Goal: Task Accomplishment & Management: Complete application form

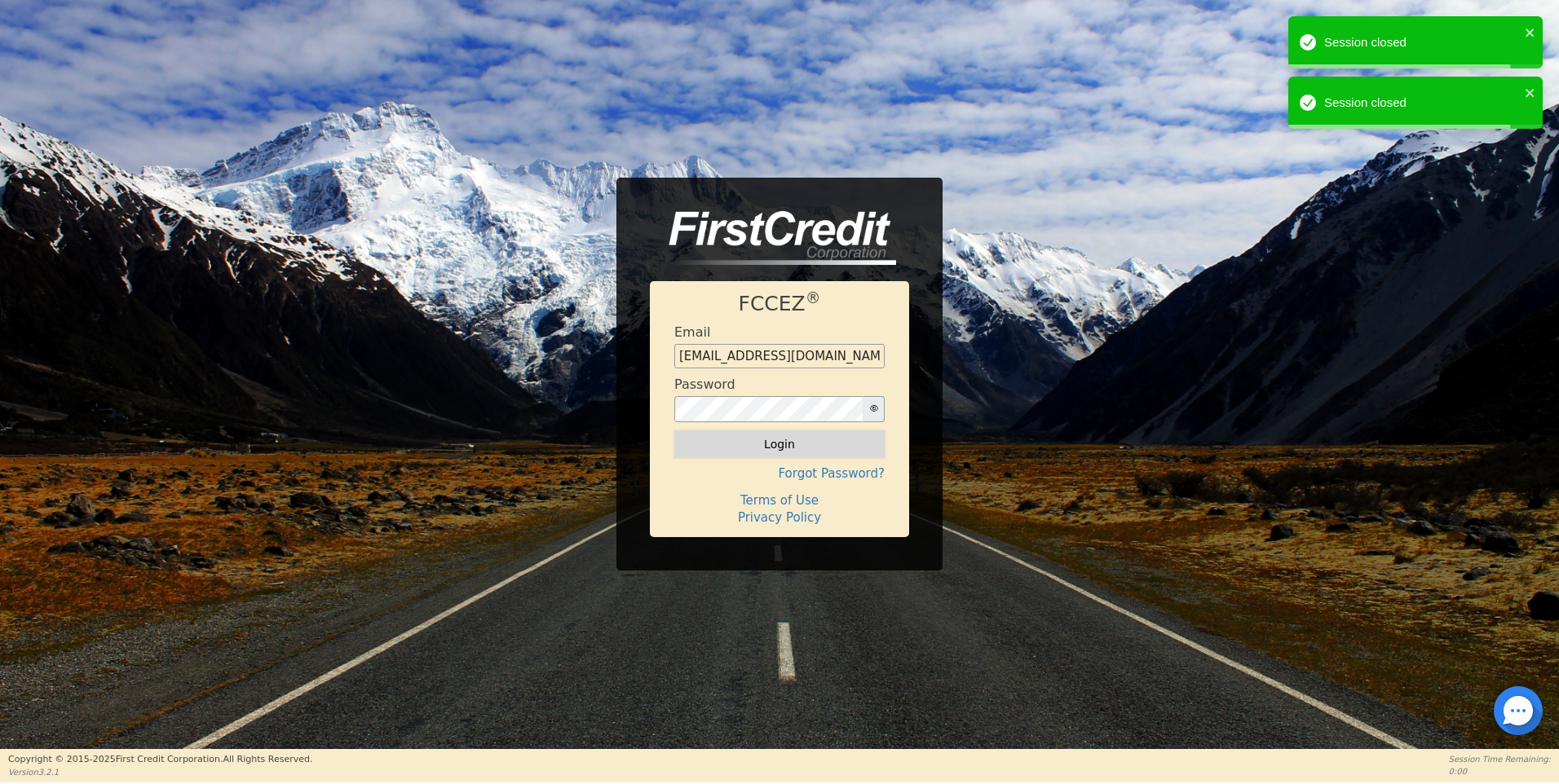
click at [783, 446] on button "Login" at bounding box center [780, 444] width 210 height 28
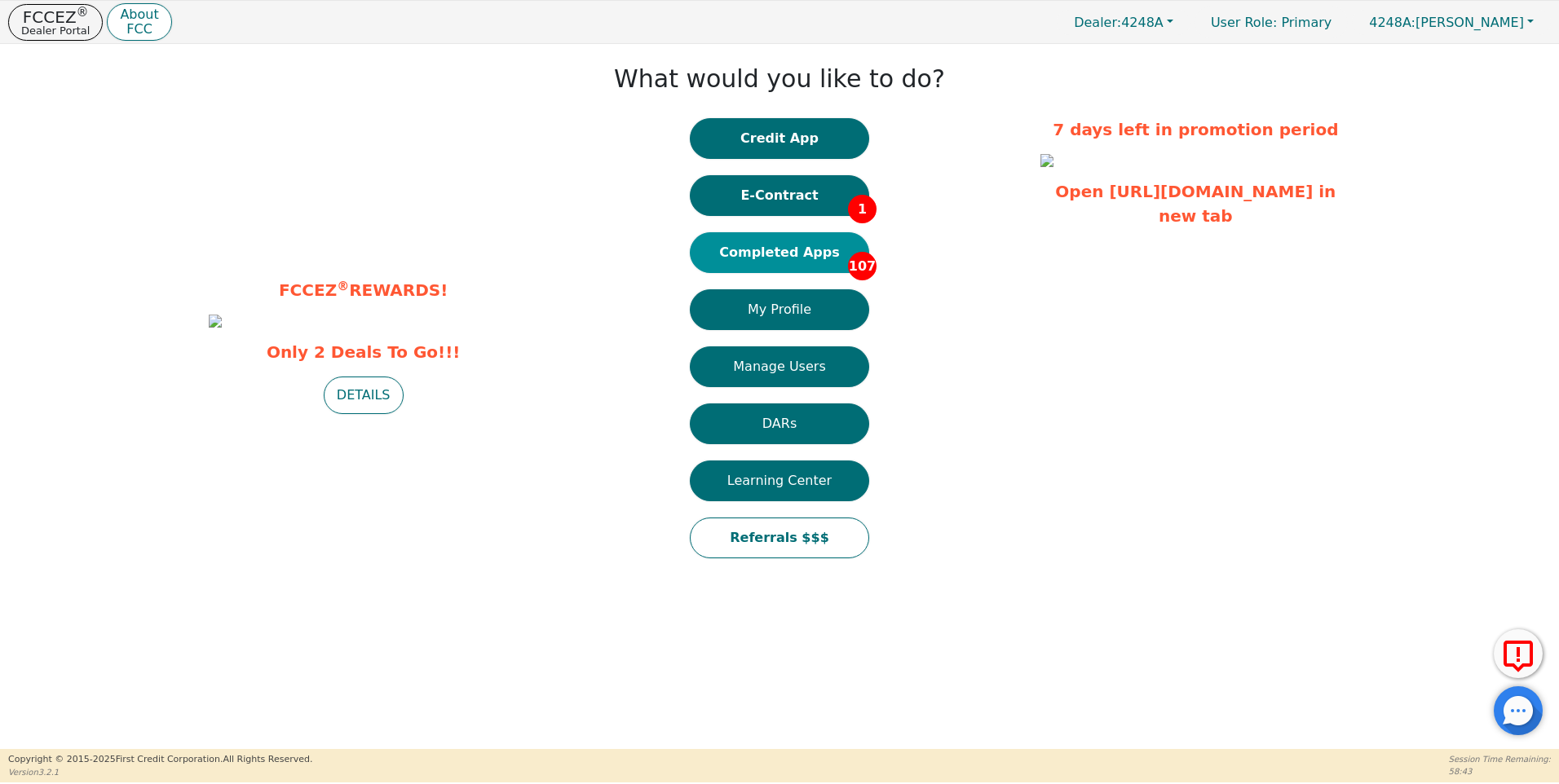
click at [807, 249] on button "Completed Apps 107" at bounding box center [779, 252] width 179 height 40
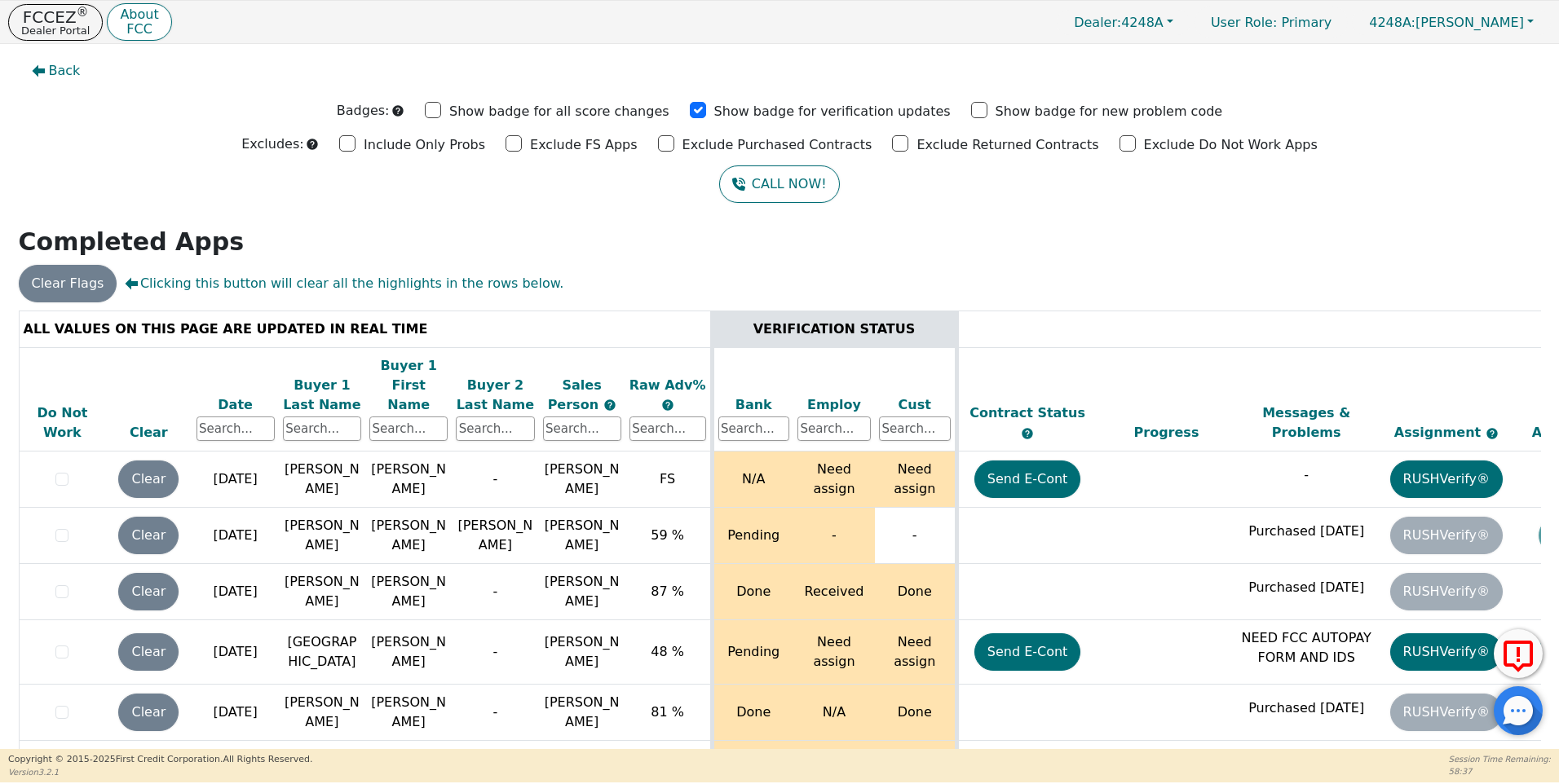
scroll to position [6446, 0]
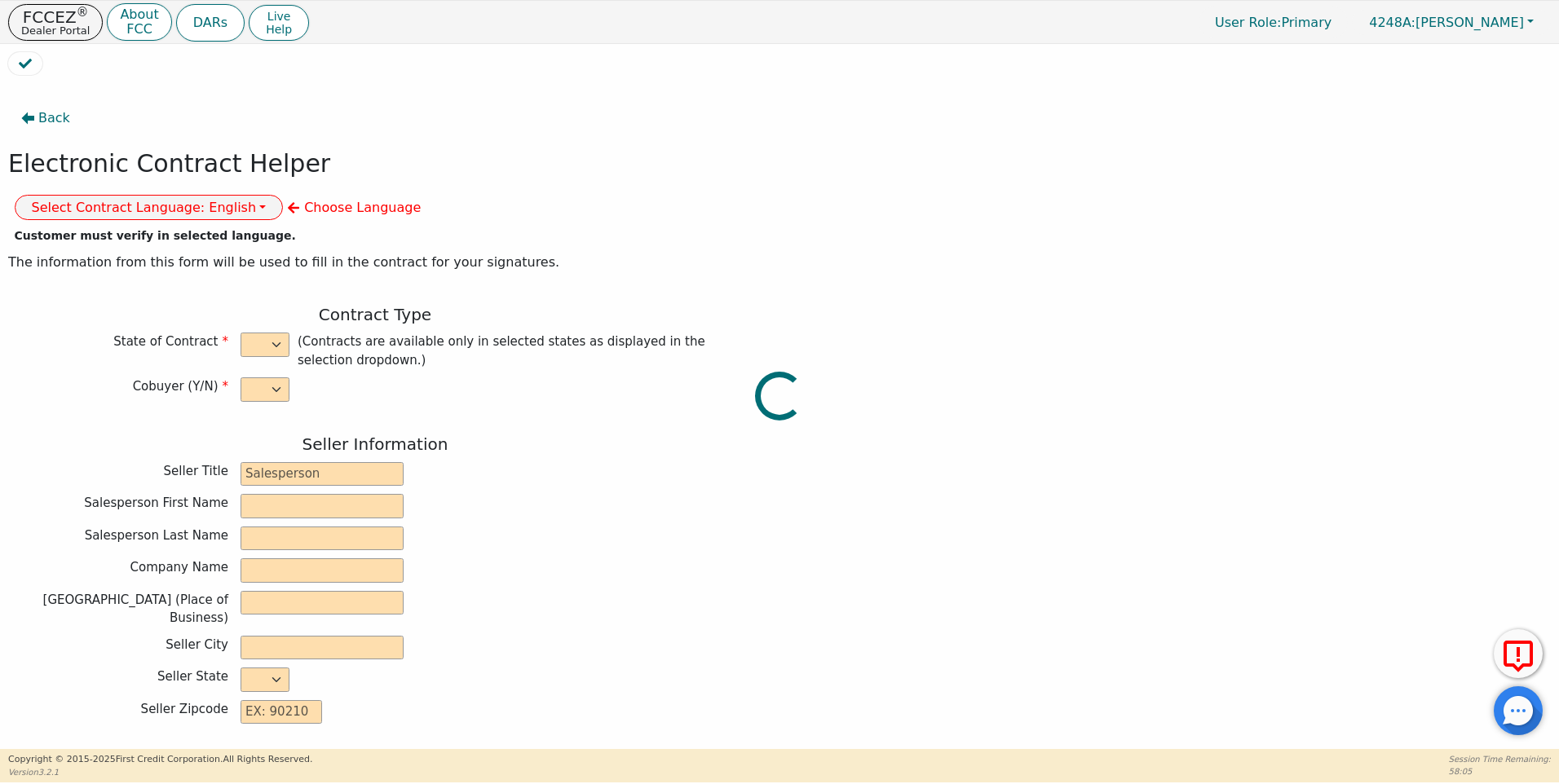
select select "n"
type input "owner"
type input "[PERSON_NAME]"
type input "[GEOGRAPHIC_DATA]"
type input "AQUA REMACH LLC"
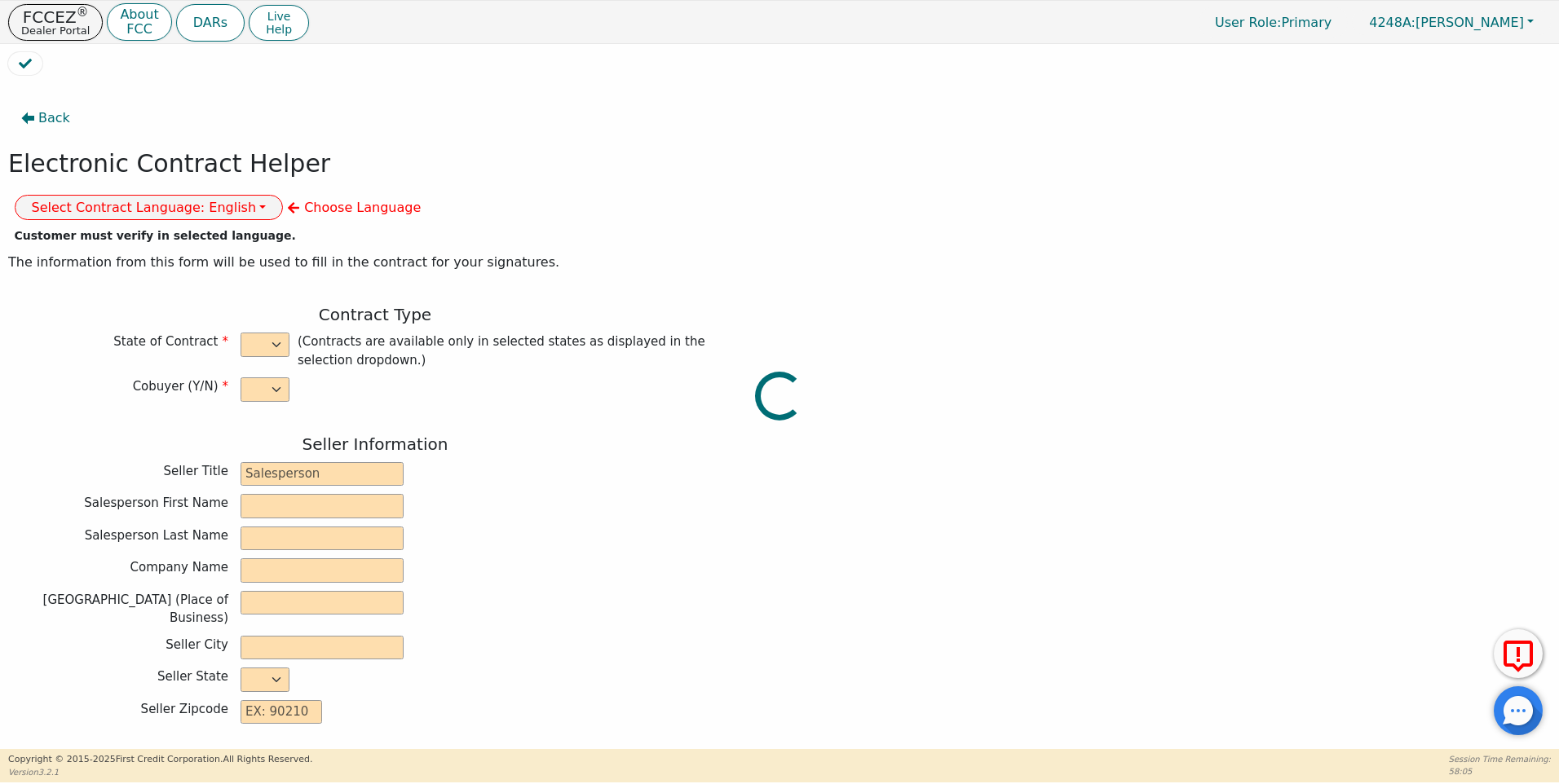
type input "[STREET_ADDRESS]"
type input "[GEOGRAPHIC_DATA]"
select select "[GEOGRAPHIC_DATA]"
type input "77070"
type input "[PERSON_NAME]"
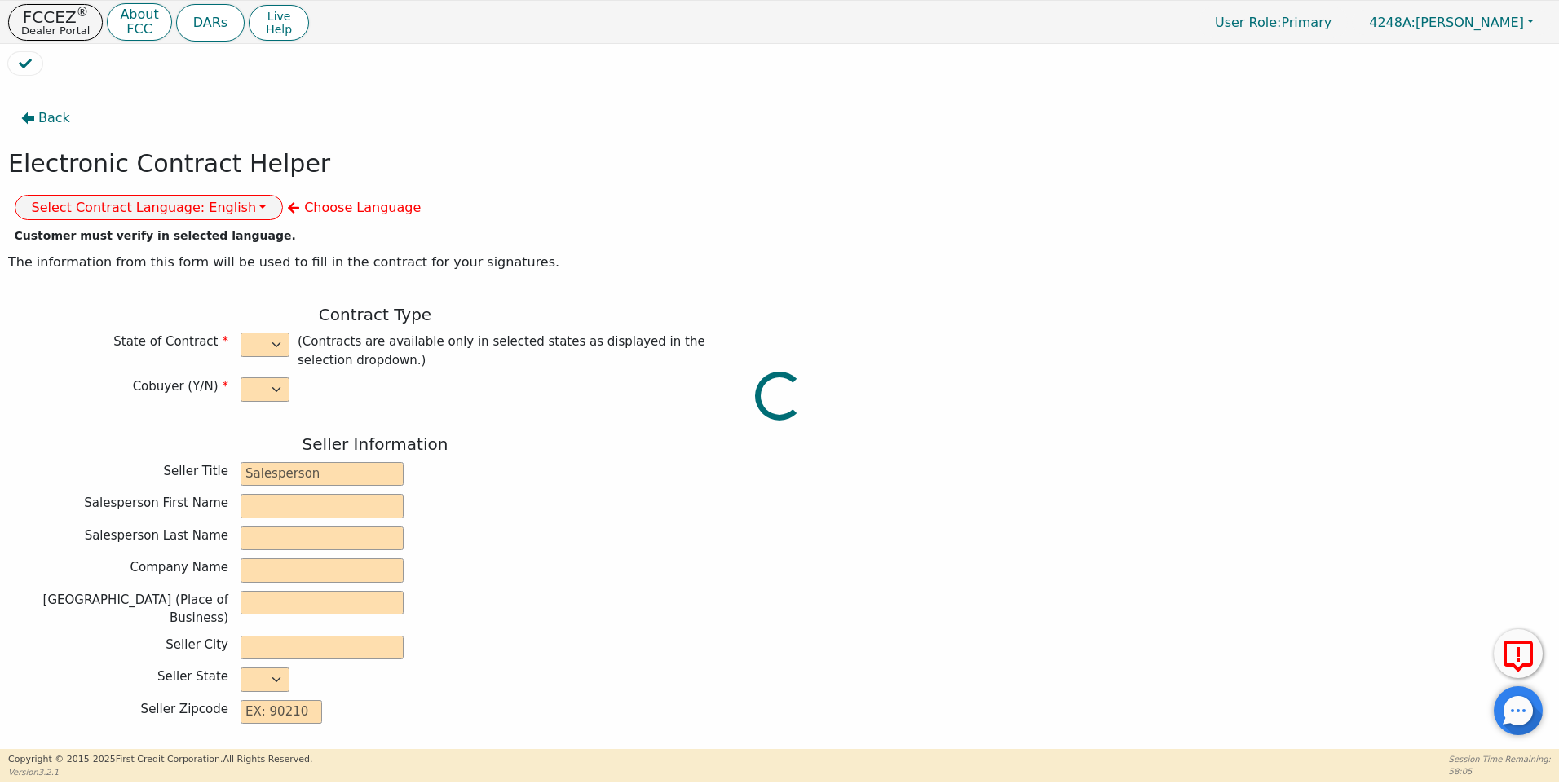
type input "ROFRIGUEZ"
type input "[EMAIL_ADDRESS][DOMAIN_NAME]"
type input "4239 ROAD 5872"
type input "[GEOGRAPHIC_DATA]"
select select "[GEOGRAPHIC_DATA]"
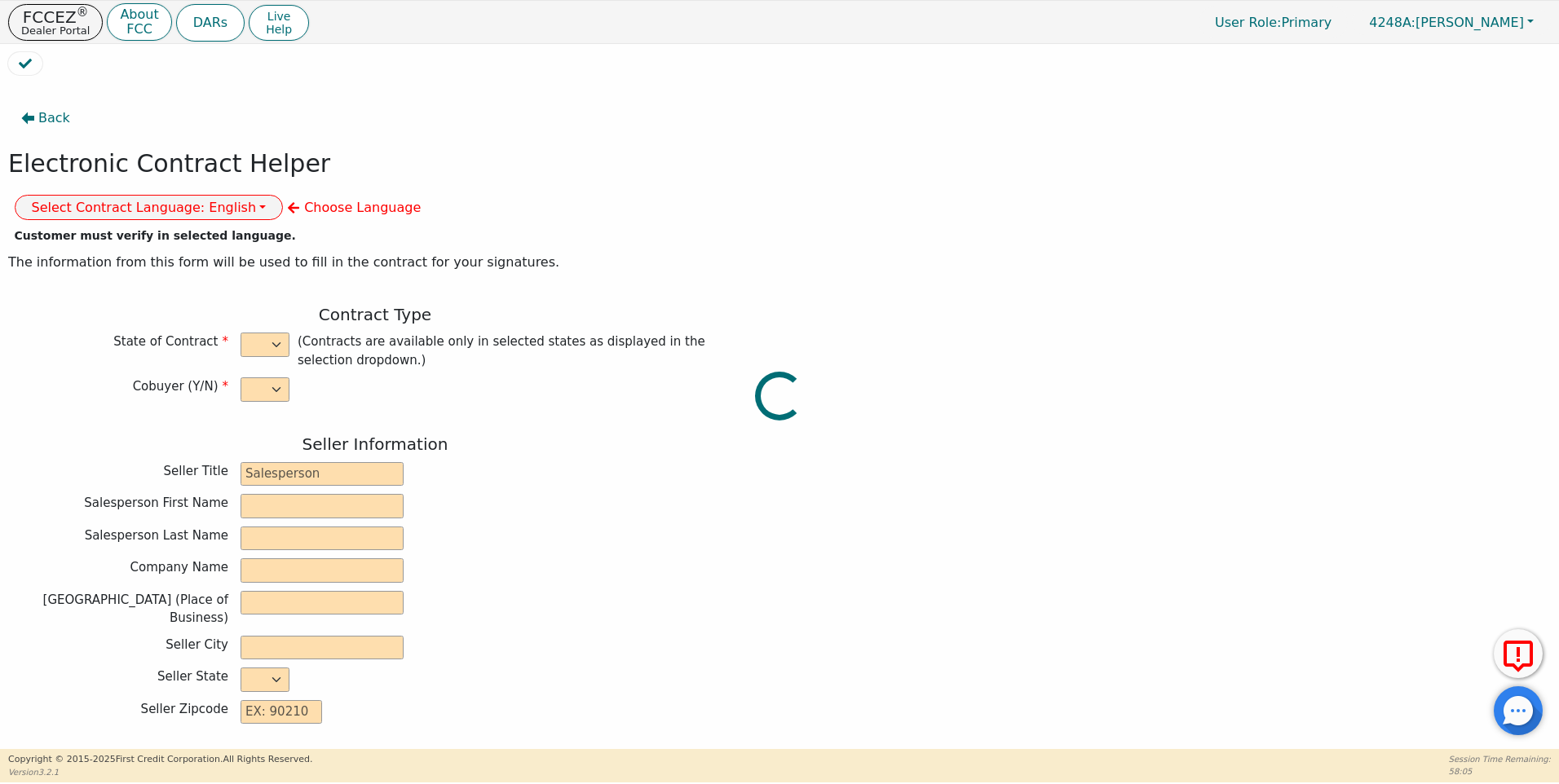
type input "77327"
type input "[DATE]"
type input "17.99"
type input "[DATE]"
type input "60"
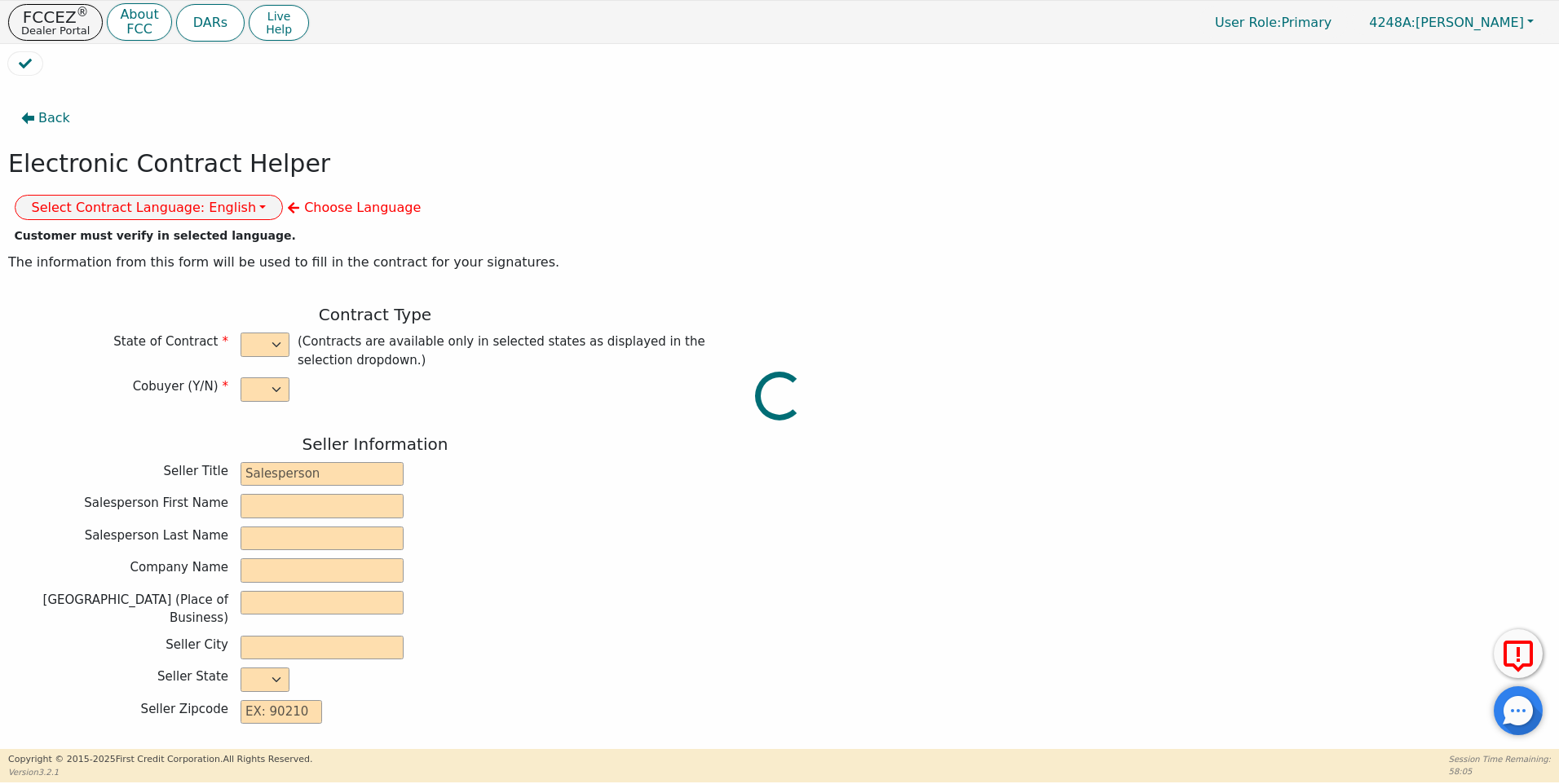
type input "0"
type input "9000.00"
type input "0.00"
type input "9000.00"
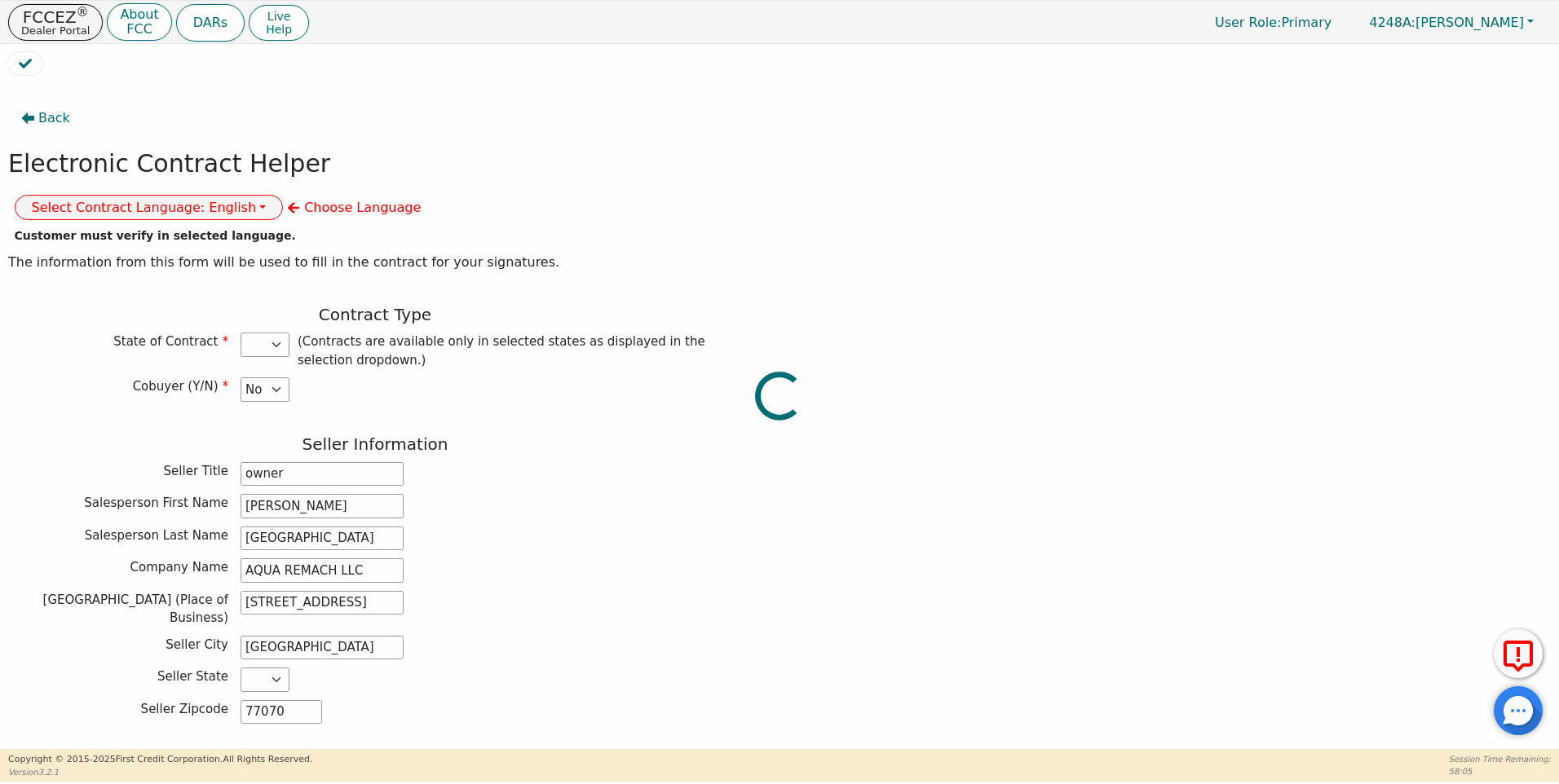
select select "[GEOGRAPHIC_DATA]"
click at [284, 195] on button "Select Contract Language: English" at bounding box center [149, 207] width 269 height 26
click at [145, 254] on link "Spanish" at bounding box center [80, 265] width 129 height 22
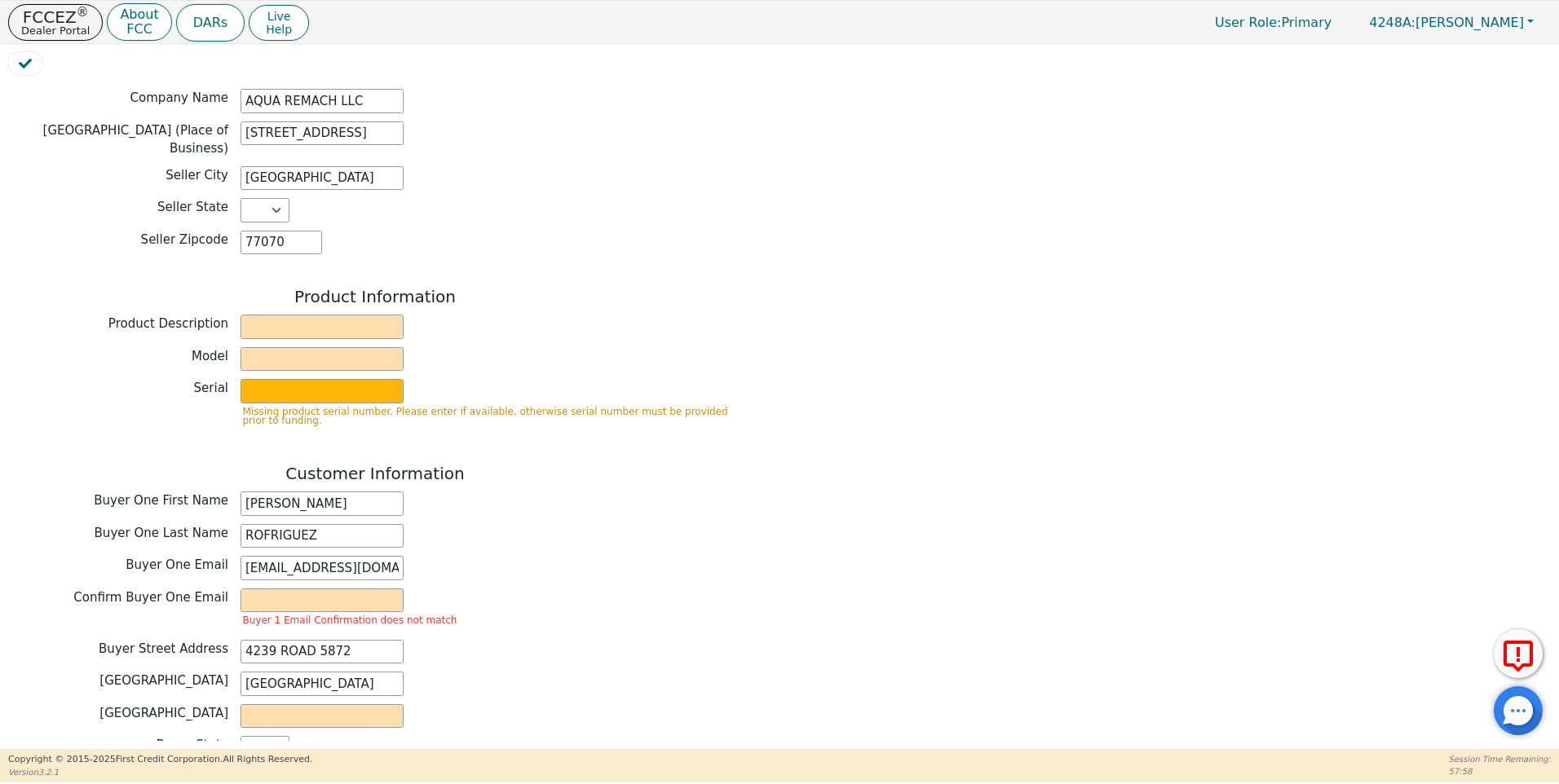
scroll to position [472, 0]
click at [273, 312] on input "text" at bounding box center [322, 325] width 163 height 25
type input "WATER SYSTEM"
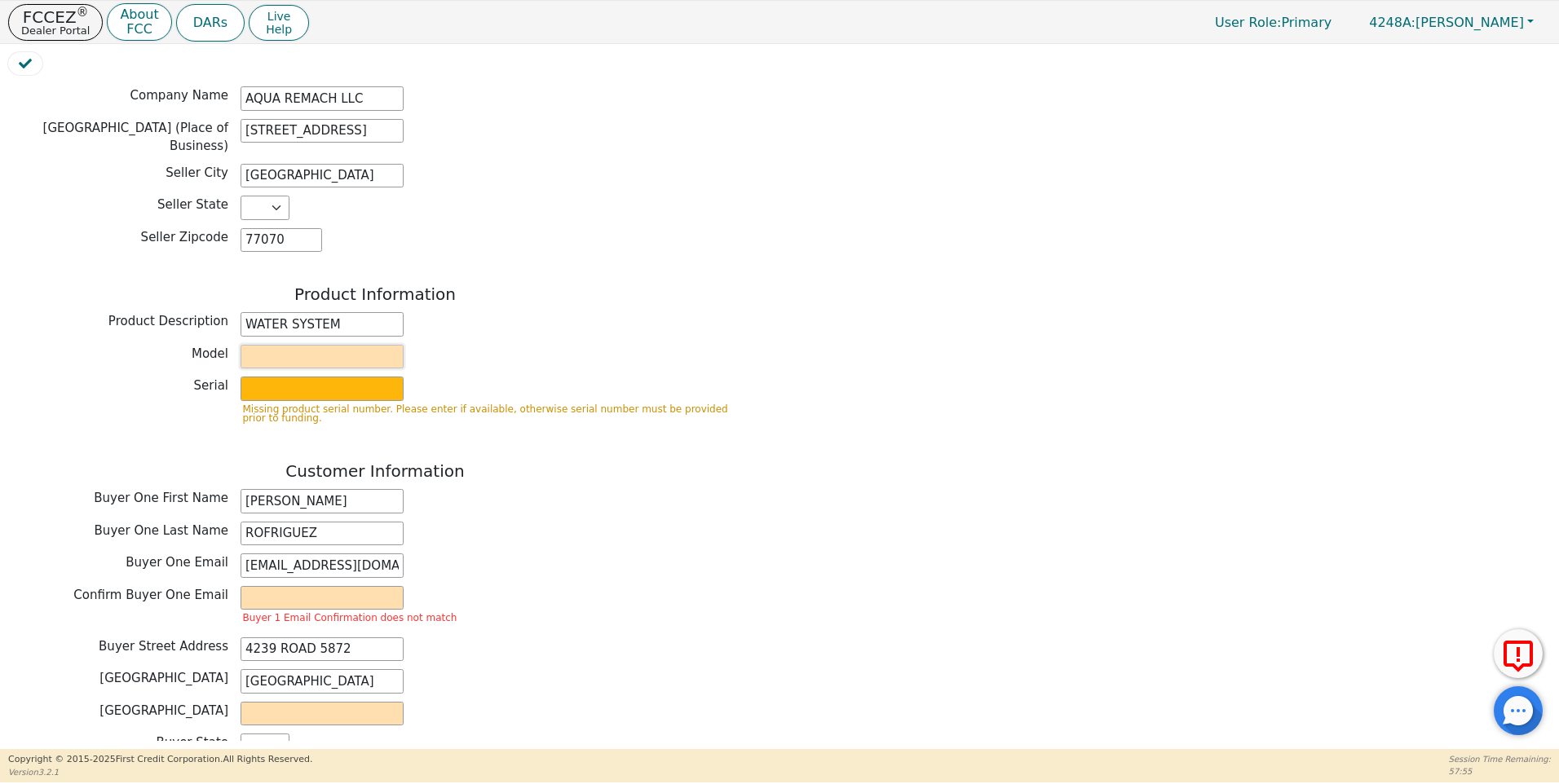
click at [259, 344] on input "text" at bounding box center [322, 357] width 163 height 25
type input "6P"
click at [254, 377] on input "text" at bounding box center [322, 389] width 163 height 25
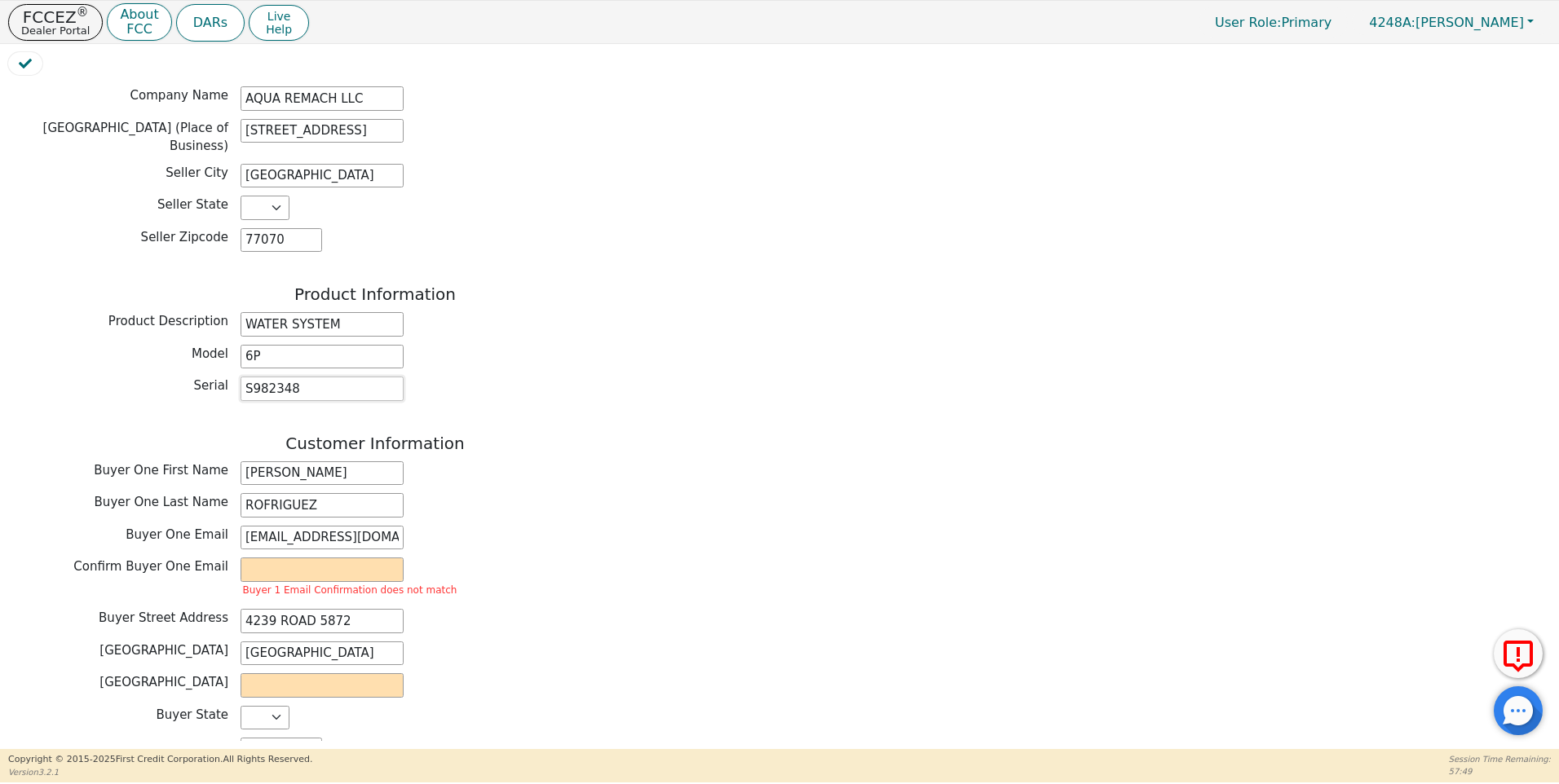
type input "S982348"
click at [742, 491] on div "Back Electronic Contract Helper Select Contract Language: Español English Spani…" at bounding box center [780, 412] width 1542 height 658
click at [259, 558] on input "email" at bounding box center [322, 570] width 163 height 25
click at [278, 525] on input "[EMAIL_ADDRESS][DOMAIN_NAME]" at bounding box center [322, 538] width 163 height 25
click at [295, 525] on input "[EMAIL_ADDRESS][DOMAIN_NAME]" at bounding box center [322, 538] width 163 height 25
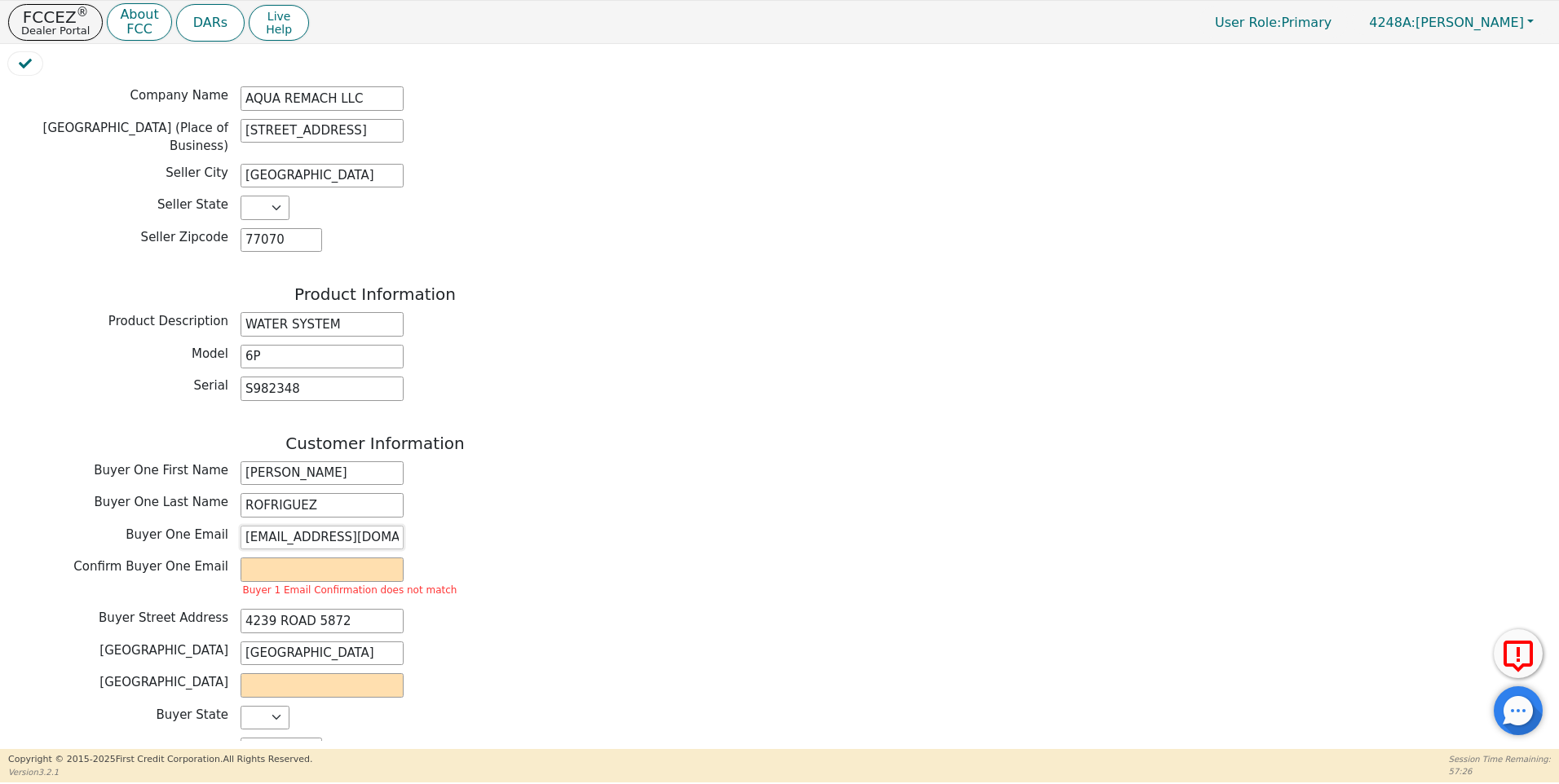
scroll to position [0, 17]
click at [379, 525] on input "[EMAIL_ADDRESS][DOMAIN_NAME]" at bounding box center [322, 538] width 163 height 25
type input "[EMAIL_ADDRESS][DOMAIN_NAME]"
click at [497, 558] on div "Confirm Buyer One Email Buyer 1 Email Confirmation does not match" at bounding box center [375, 579] width 734 height 43
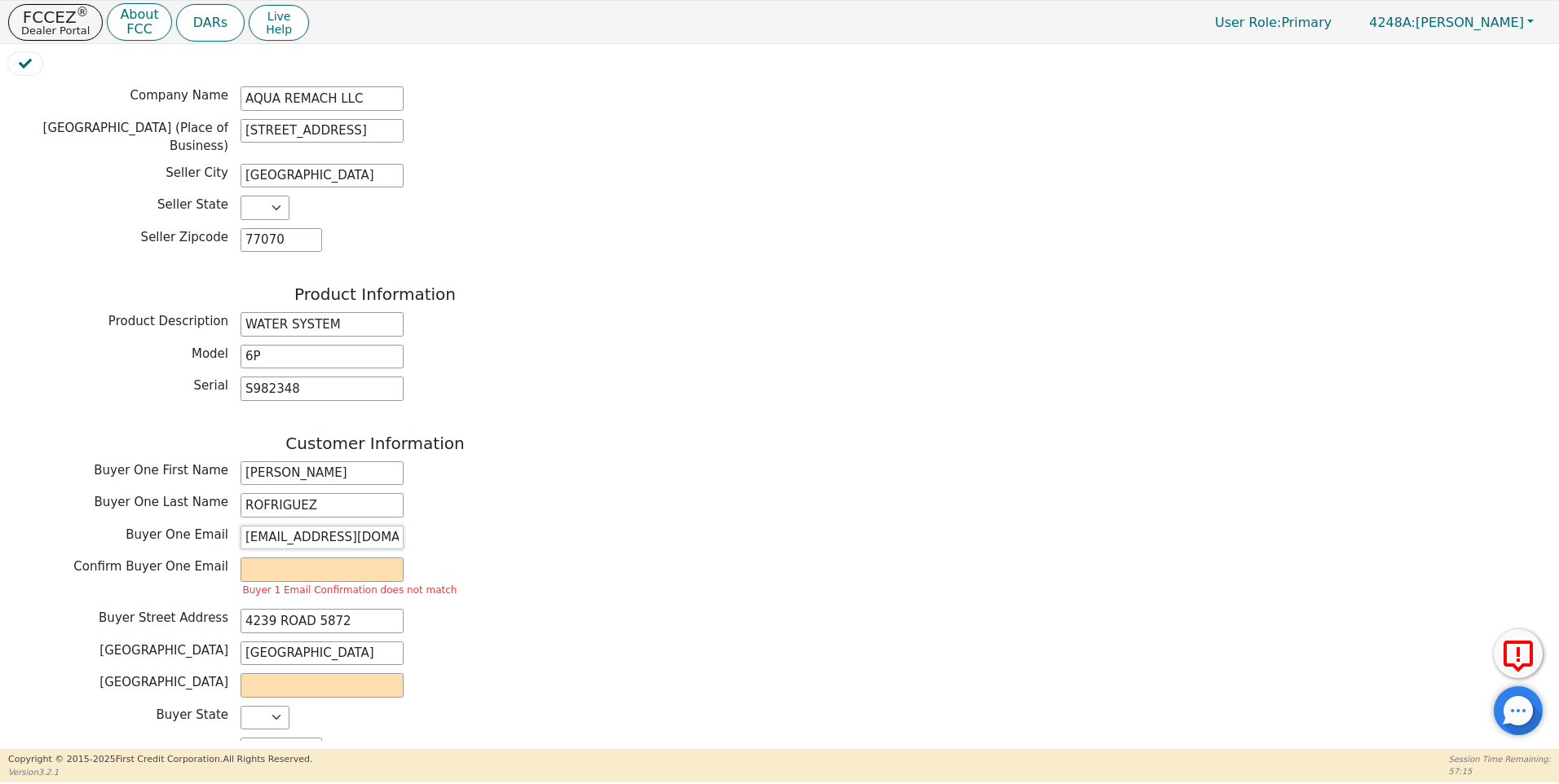
click at [348, 525] on input "[EMAIL_ADDRESS][DOMAIN_NAME]" at bounding box center [322, 538] width 163 height 25
type input "[EMAIL_ADDRESS][DOMAIN_NAME]"
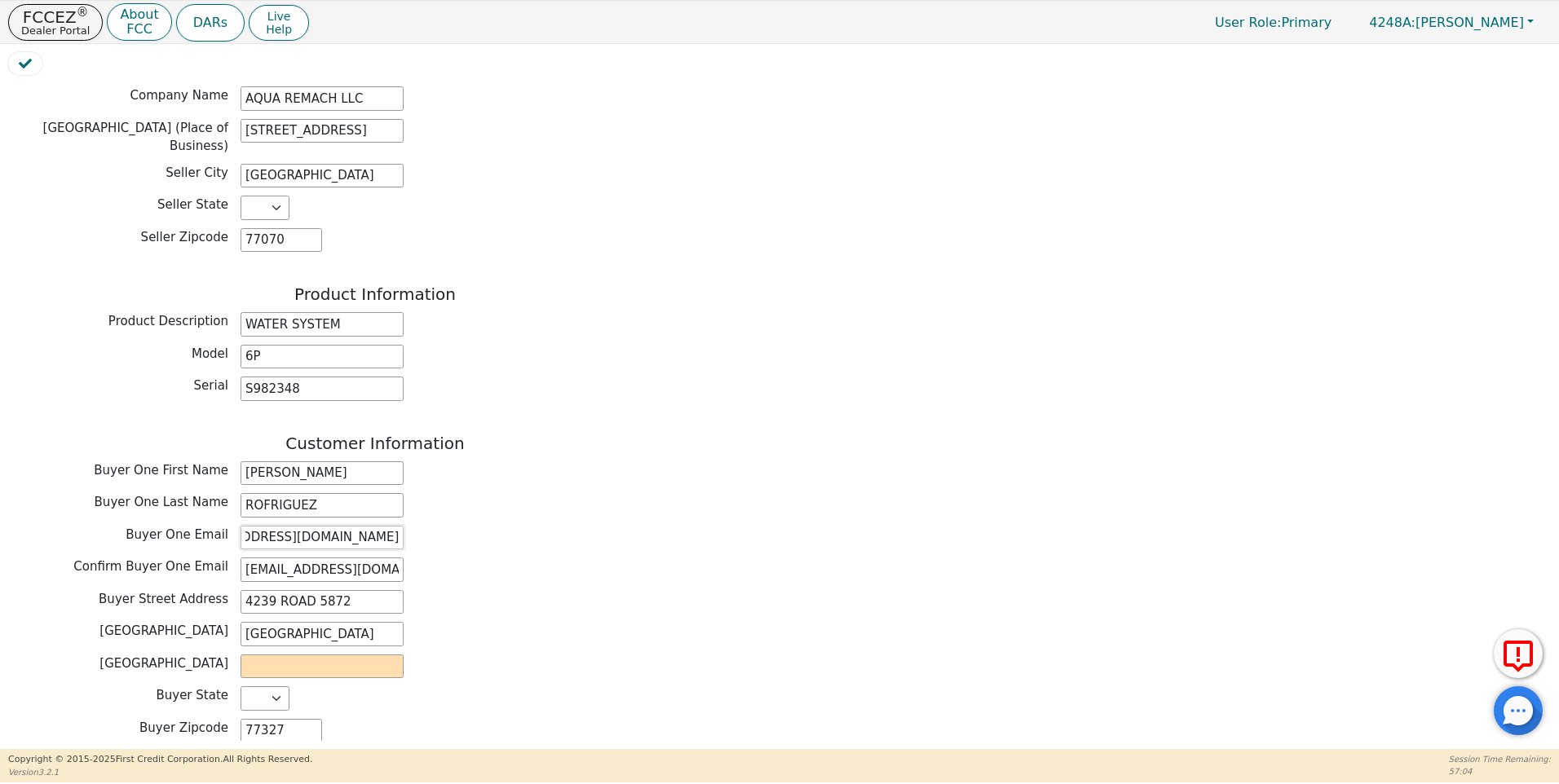
scroll to position [0, 0]
click at [645, 686] on div "Buyer State [US_STATE] AL AR AZ CA CO [GEOGRAPHIC_DATA] [GEOGRAPHIC_DATA] DE FL…" at bounding box center [375, 698] width 734 height 25
click at [260, 654] on input "text" at bounding box center [322, 667] width 163 height 25
type input "Liberty"
drag, startPoint x: 510, startPoint y: 619, endPoint x: 521, endPoint y: 617, distance: 11.2
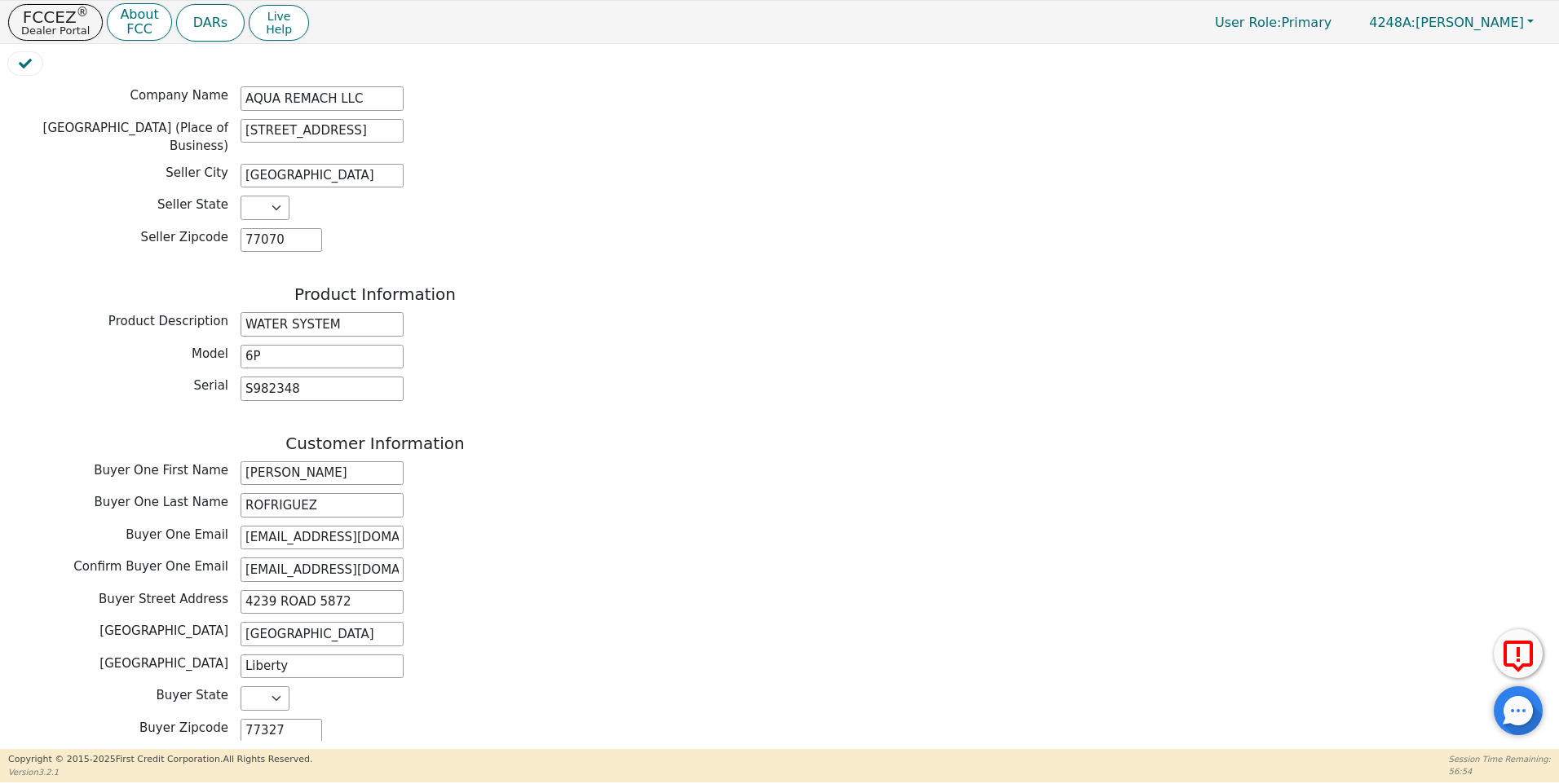
click at [513, 654] on div "Buyer County Liberty" at bounding box center [375, 667] width 734 height 25
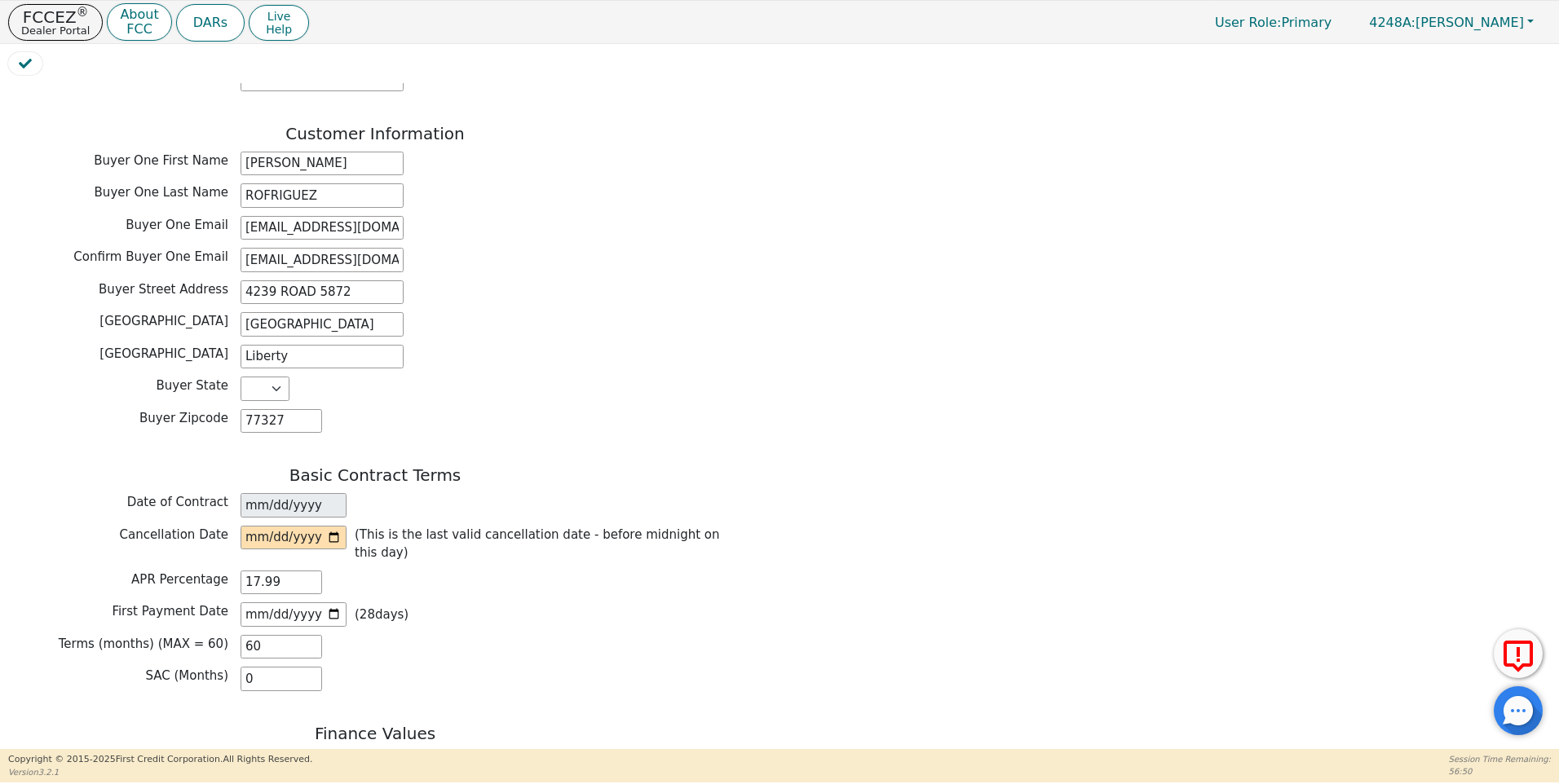
scroll to position [854, 0]
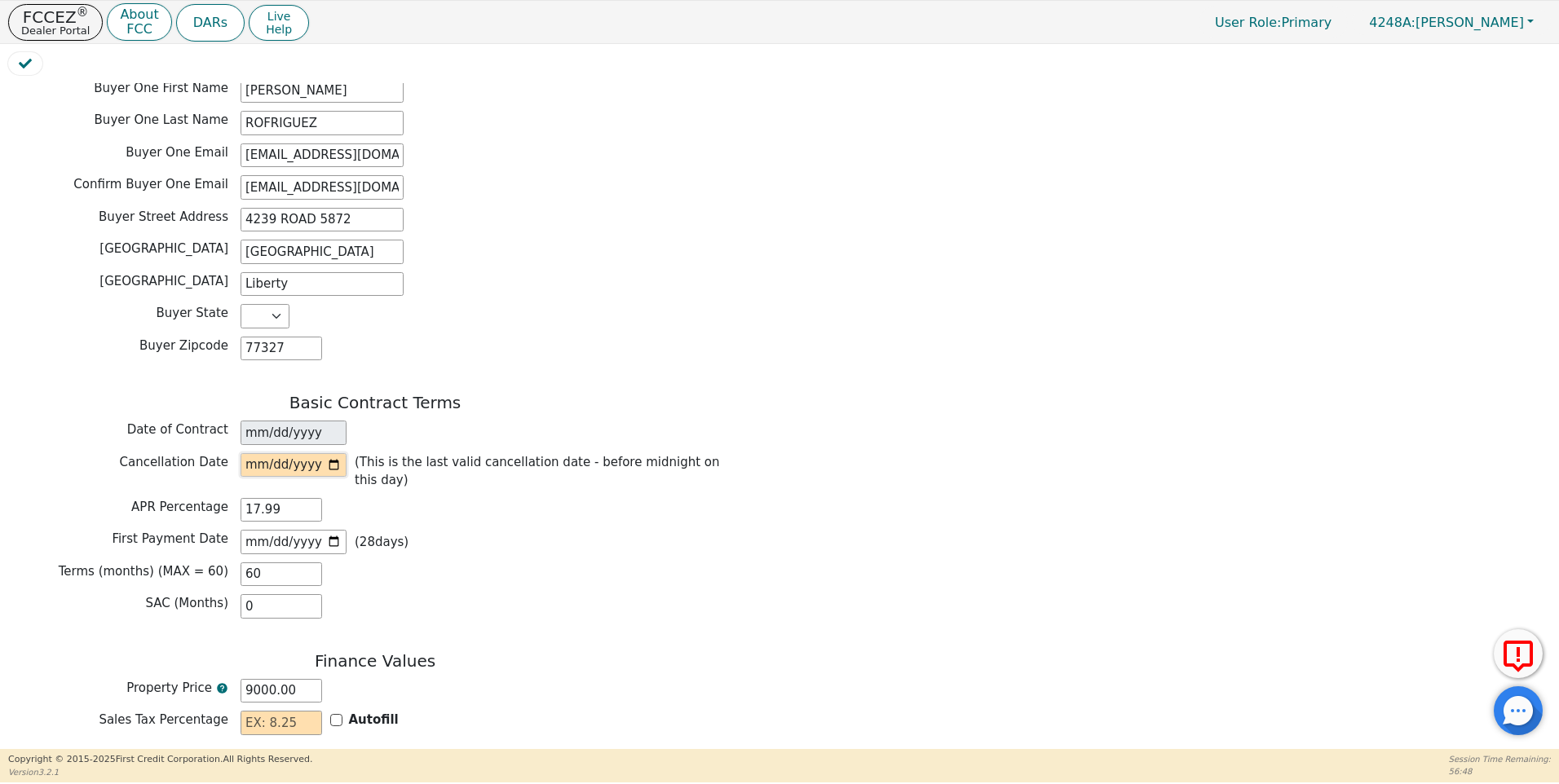
click at [331, 453] on input "date" at bounding box center [293, 465] width 106 height 25
type input "[DATE]"
click at [263, 710] on input "text" at bounding box center [281, 723] width 82 height 25
type input "0.00"
click at [260, 743] on input "text" at bounding box center [281, 755] width 82 height 25
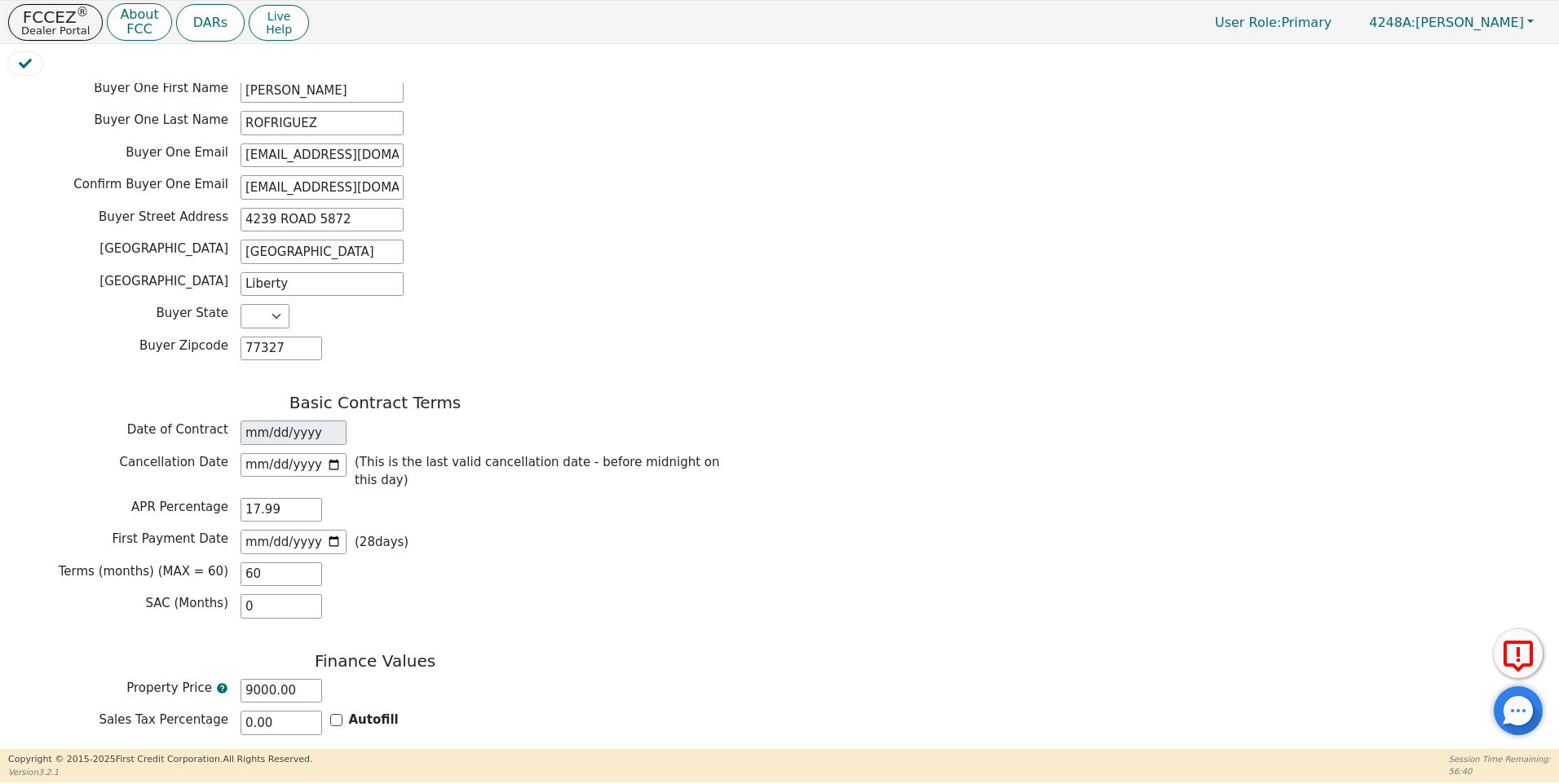
type input "0.00"
click at [264, 775] on input "text" at bounding box center [281, 787] width 82 height 25
type input "0.00"
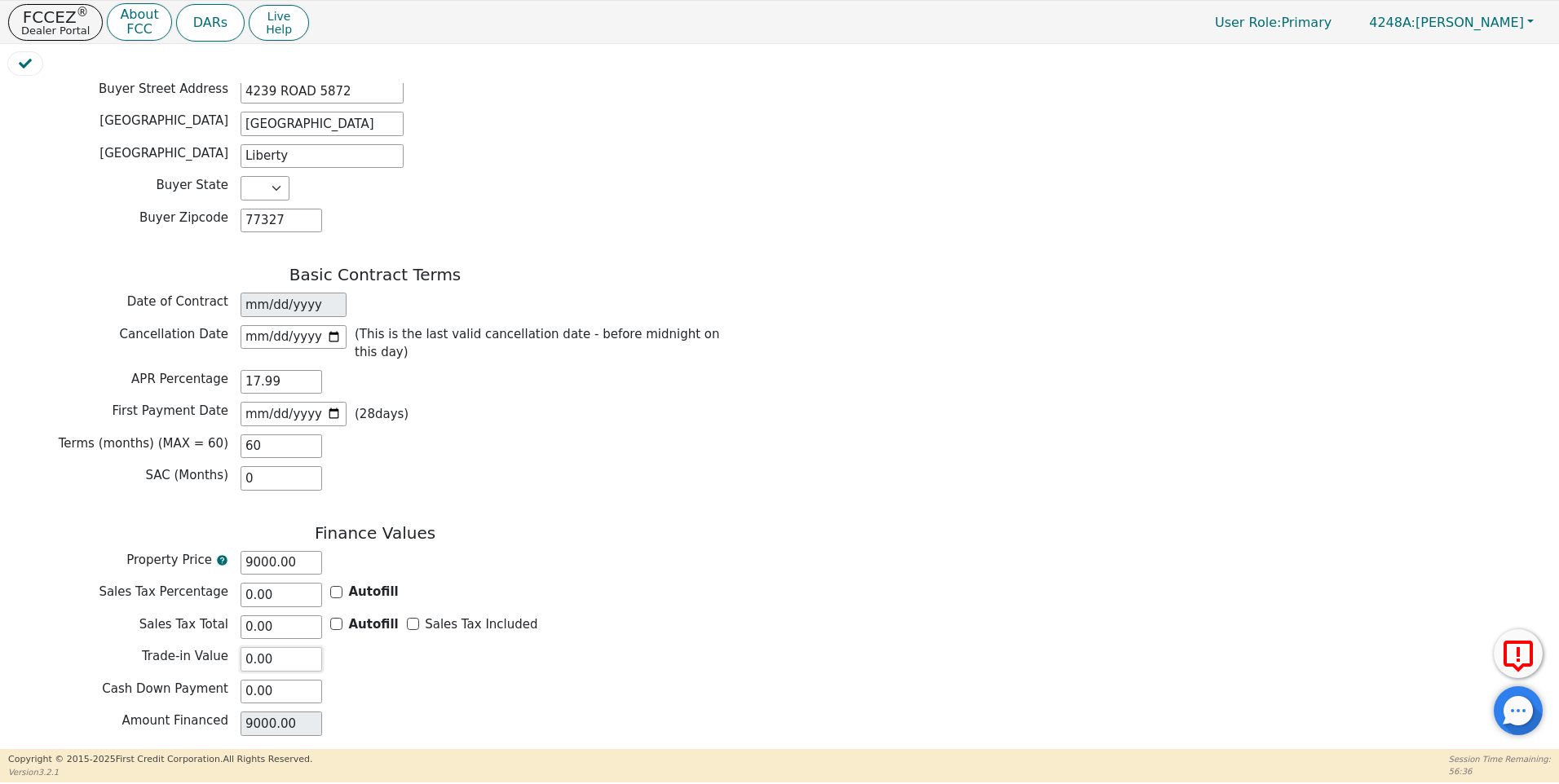
scroll to position [1065, 0]
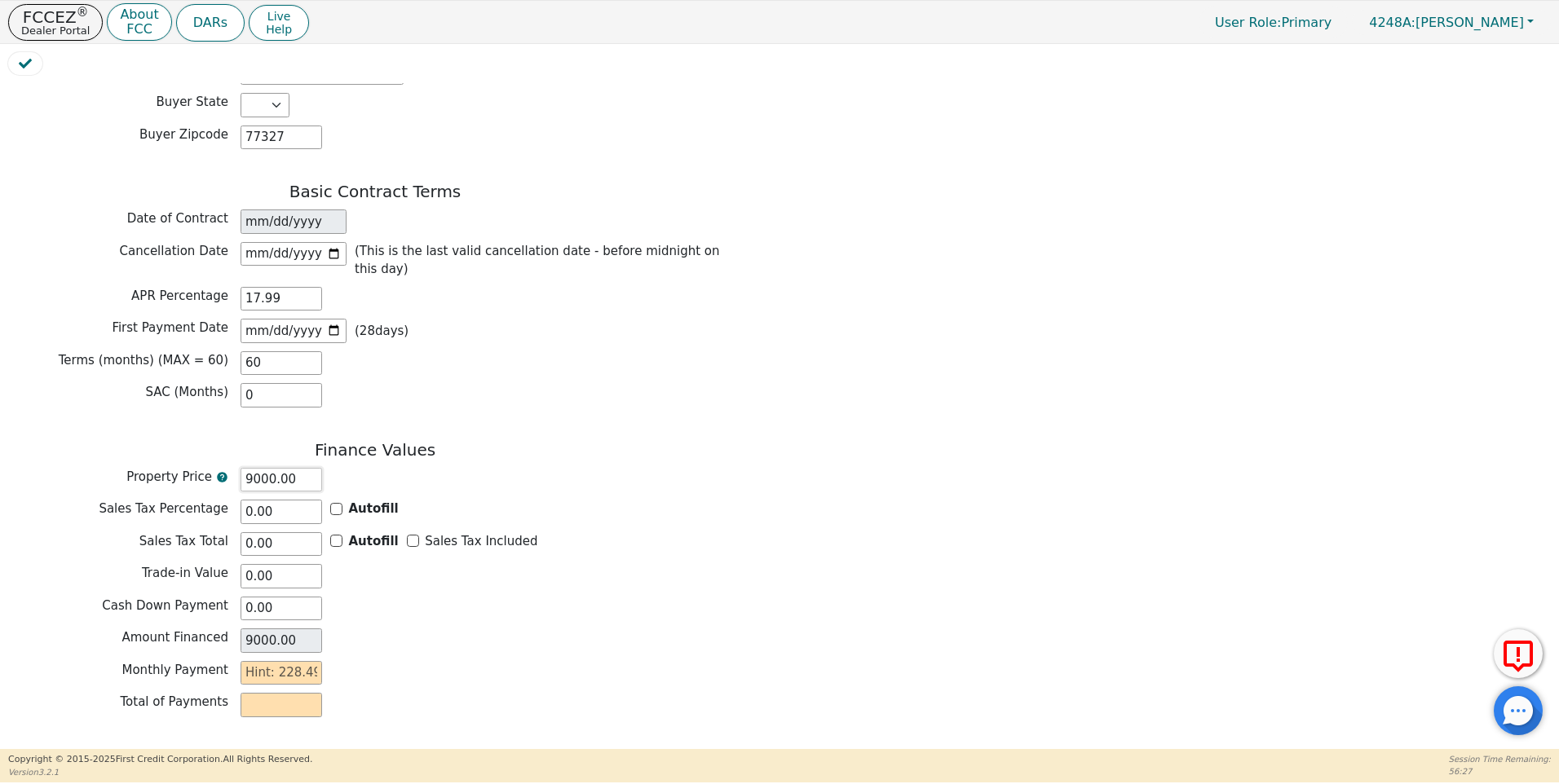
click at [255, 468] on input "9000.00" at bounding box center [281, 480] width 82 height 25
type input "900.00"
type input "00.00"
type input "0.00"
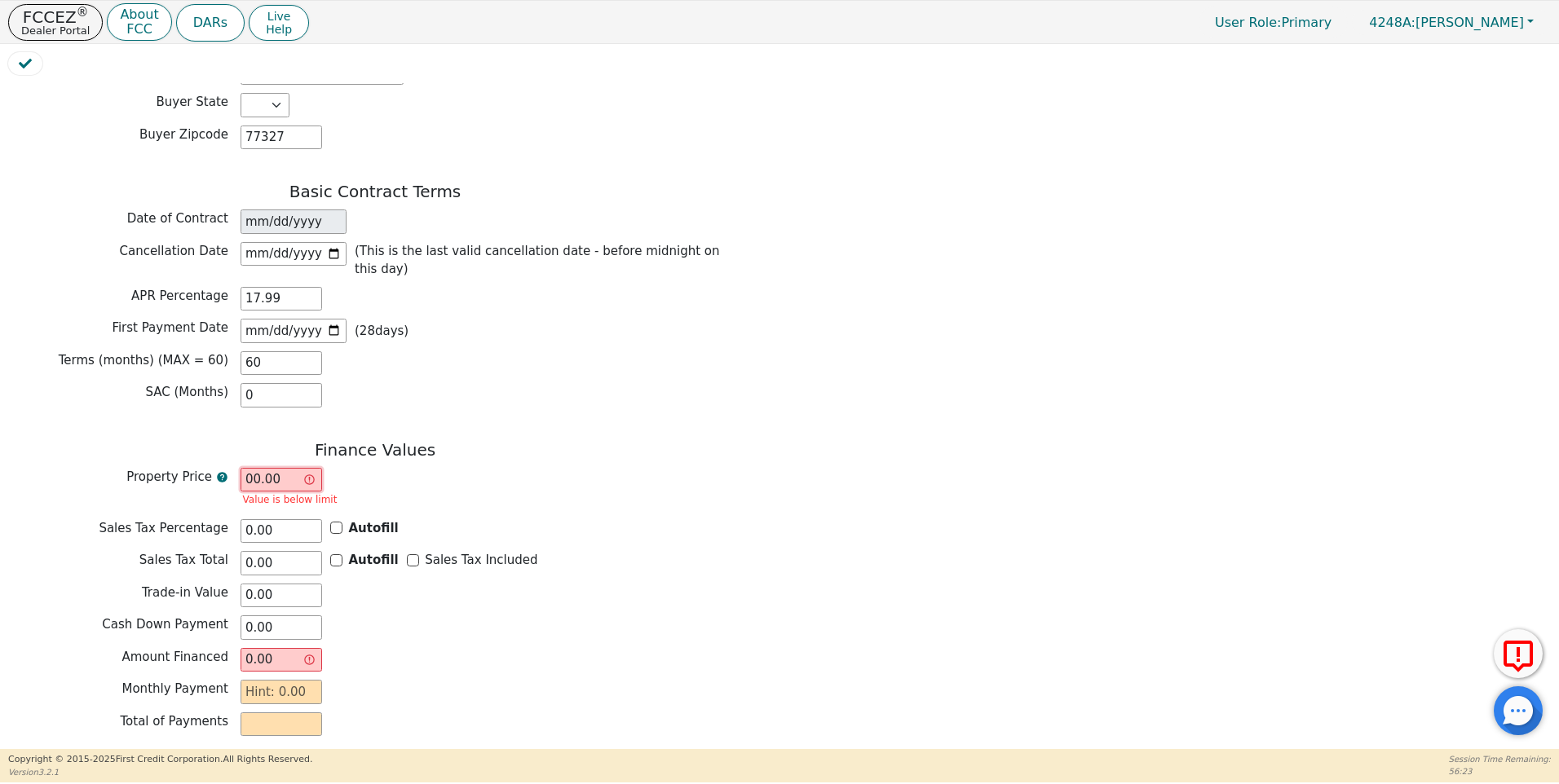
type input "800.00"
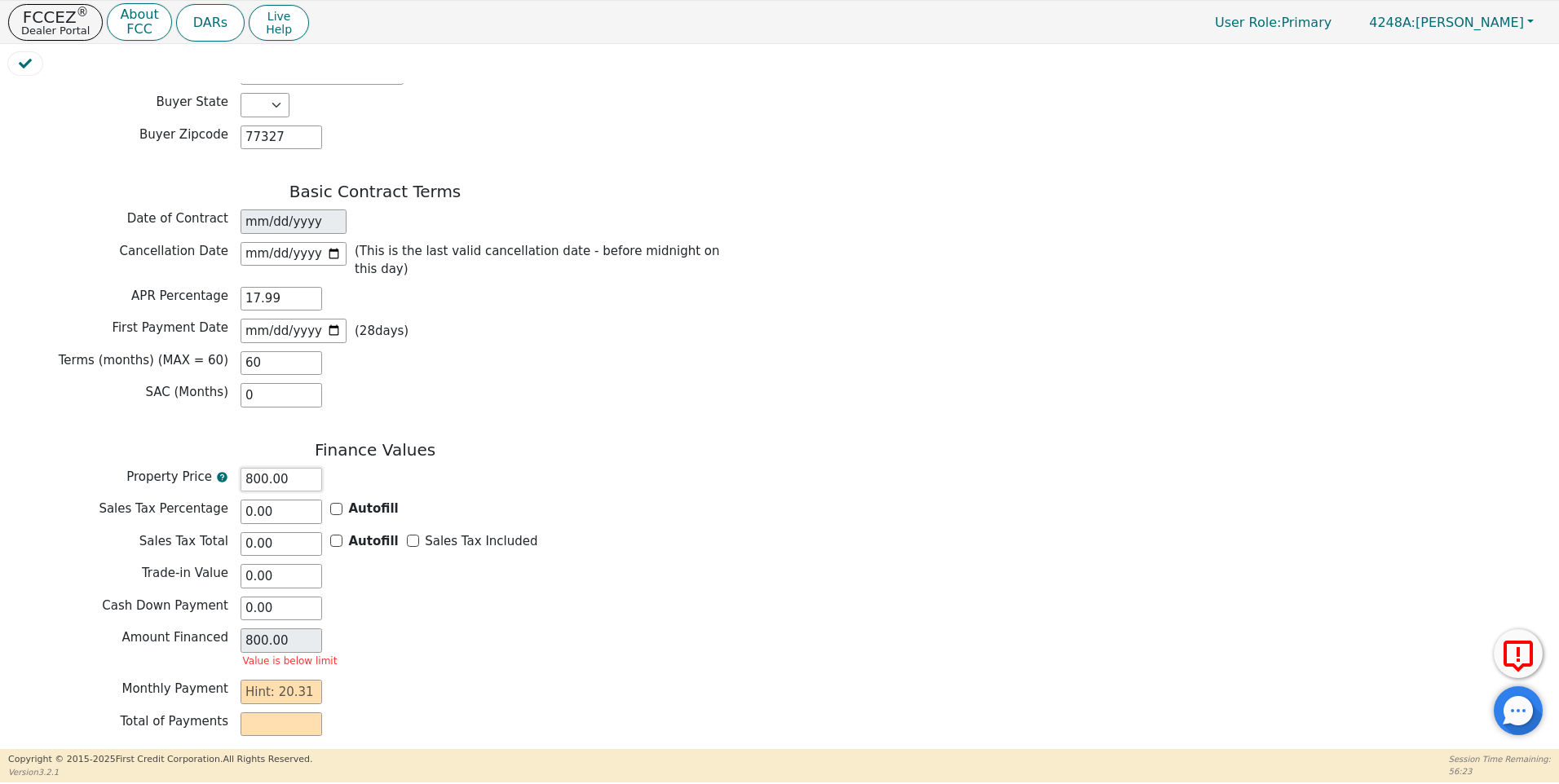
type input "8500.00"
type input "85000.00"
type input "8500.00"
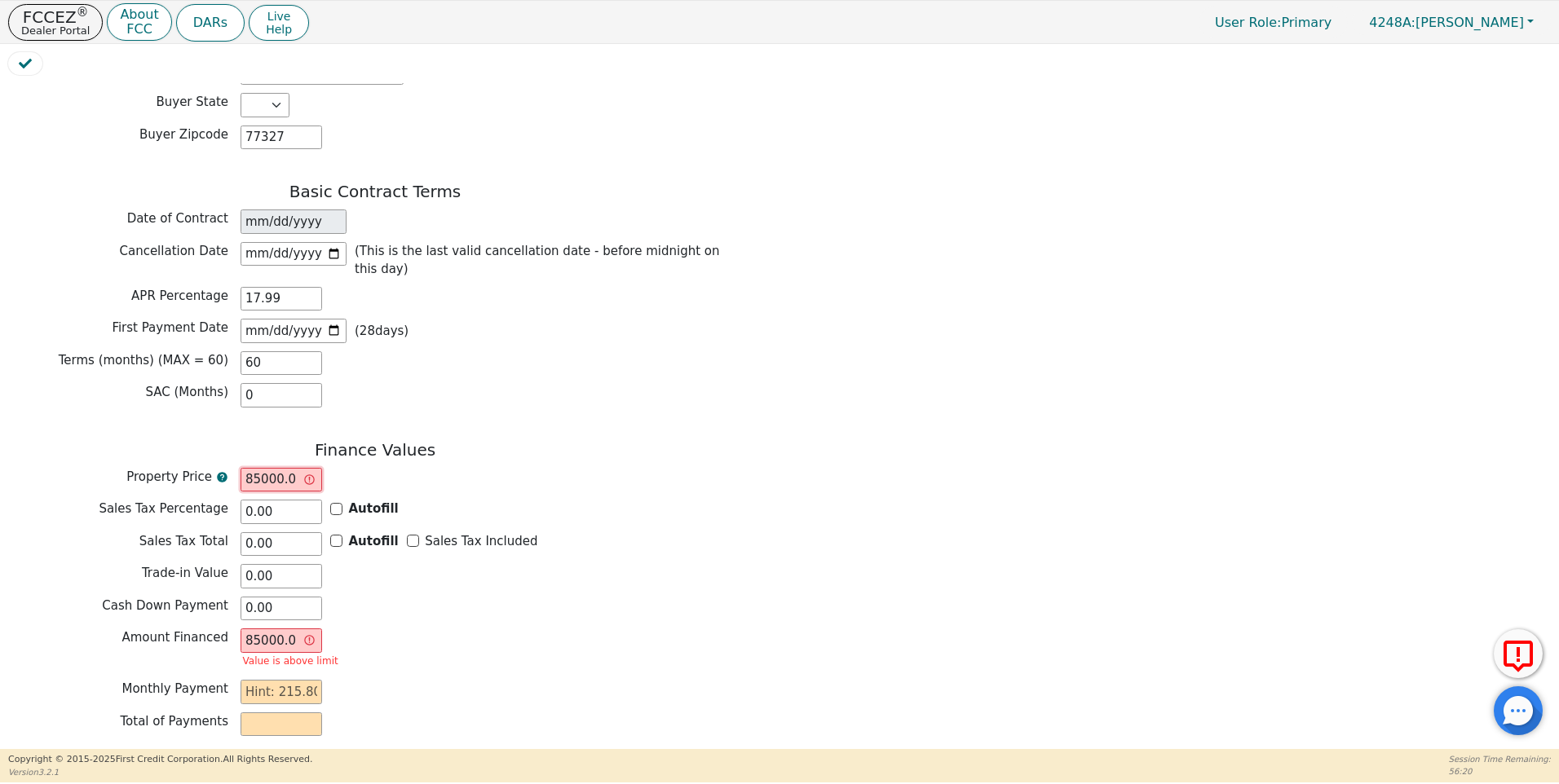
type input "8500.00"
click at [492, 712] on div "Total of Payments" at bounding box center [375, 725] width 734 height 25
click at [246, 680] on input "text" at bounding box center [281, 692] width 82 height 25
type input "2"
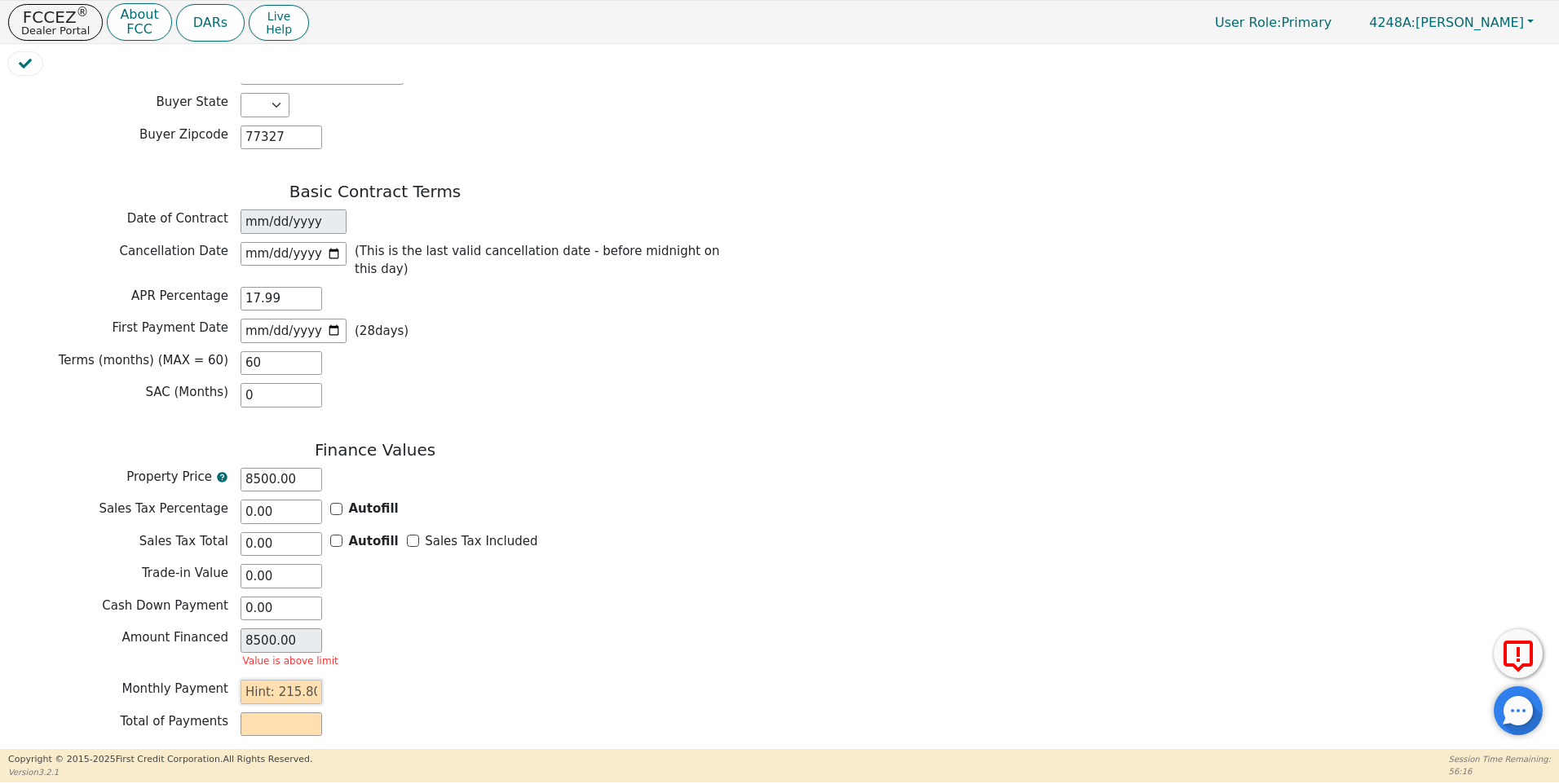
type input "120.00"
type input "21"
type input "1260.00"
type input "215"
type input "12900.00"
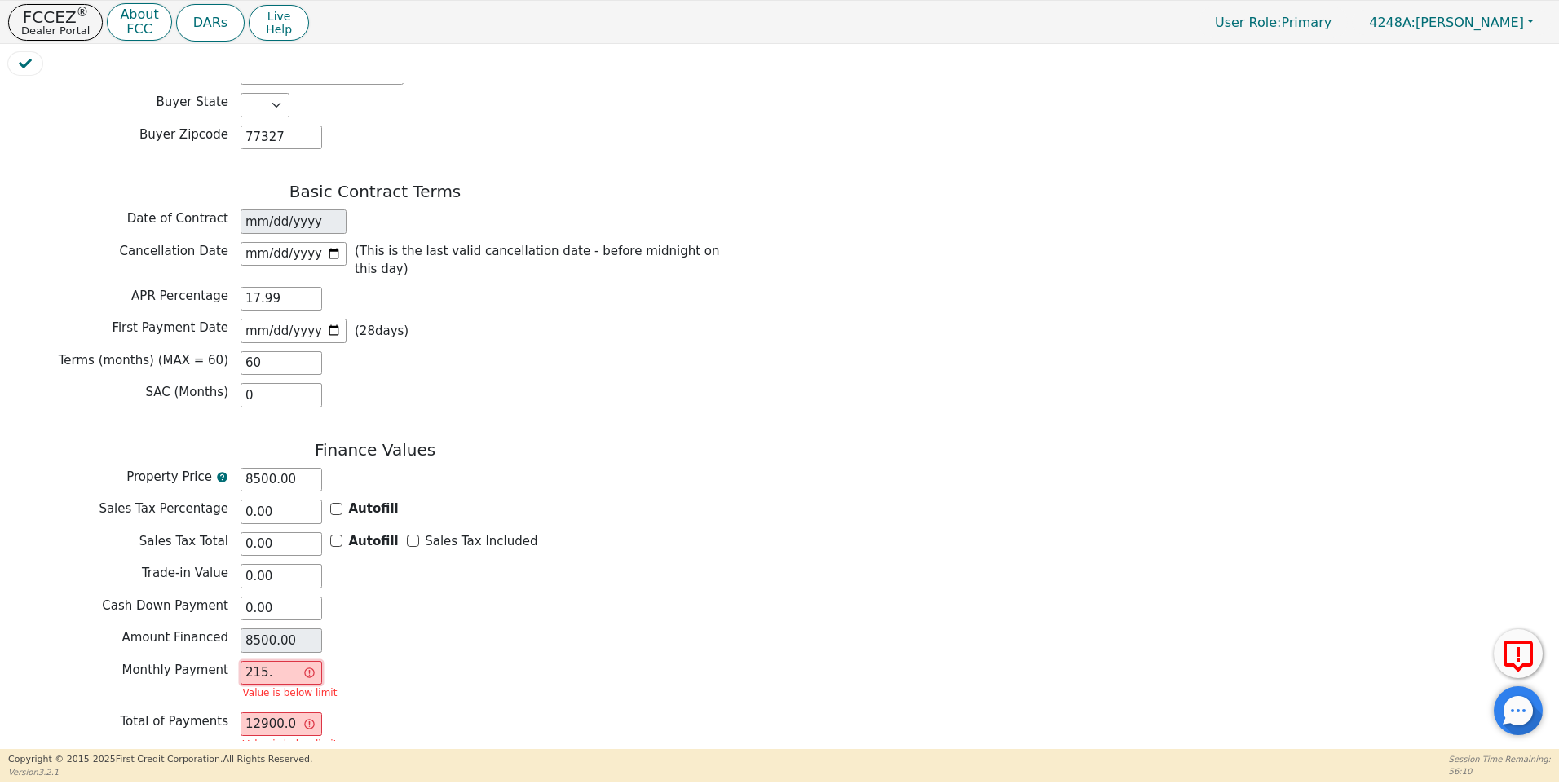
type input "215.8"
type input "12948.00"
type input "215.80"
click at [481, 661] on div "Monthly Payment 215.80" at bounding box center [375, 673] width 734 height 25
click at [130, 749] on button "Review & Begin Contract" at bounding box center [103, 767] width 188 height 37
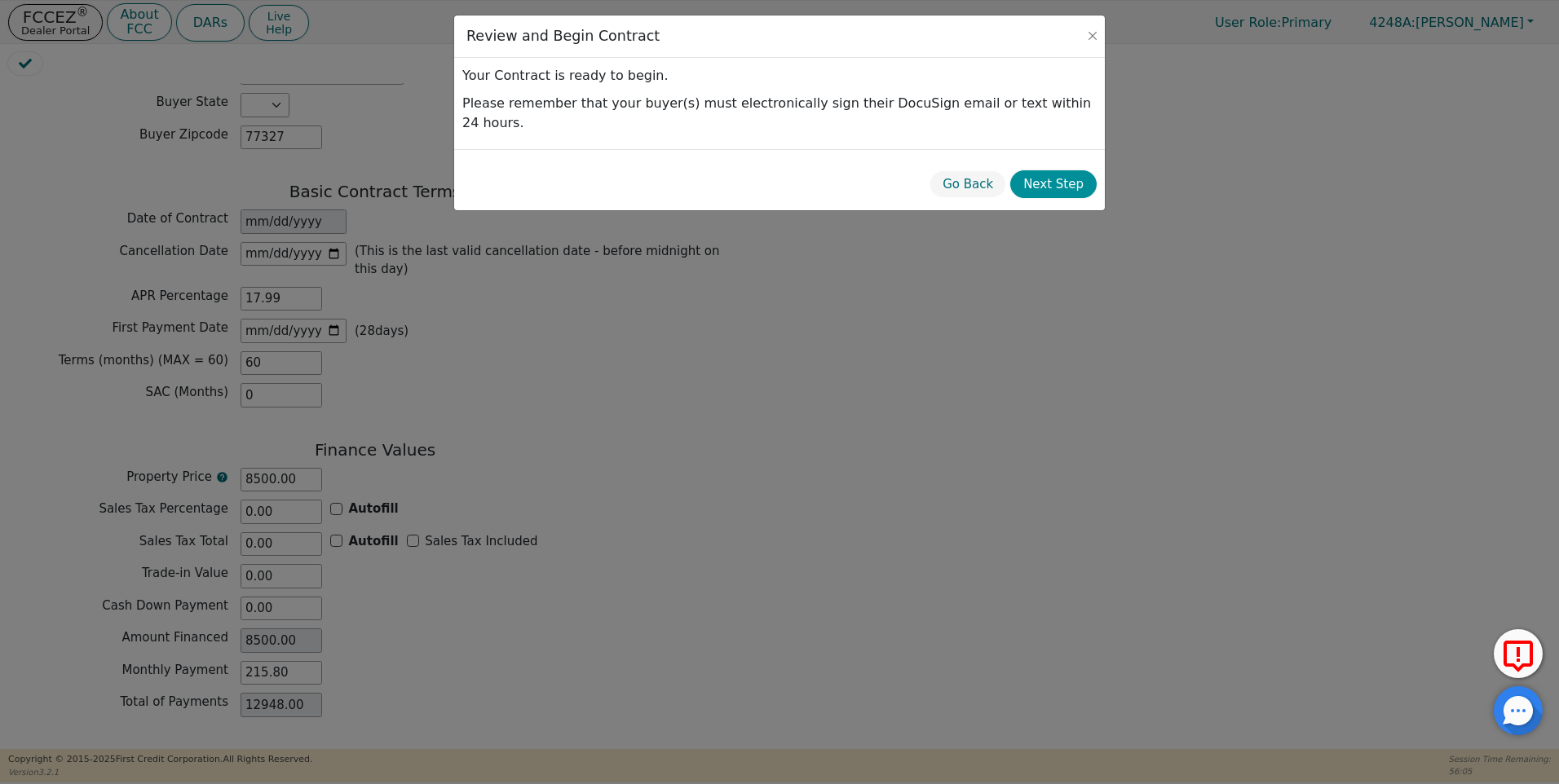
click at [1060, 170] on button "Next Step" at bounding box center [1053, 184] width 87 height 29
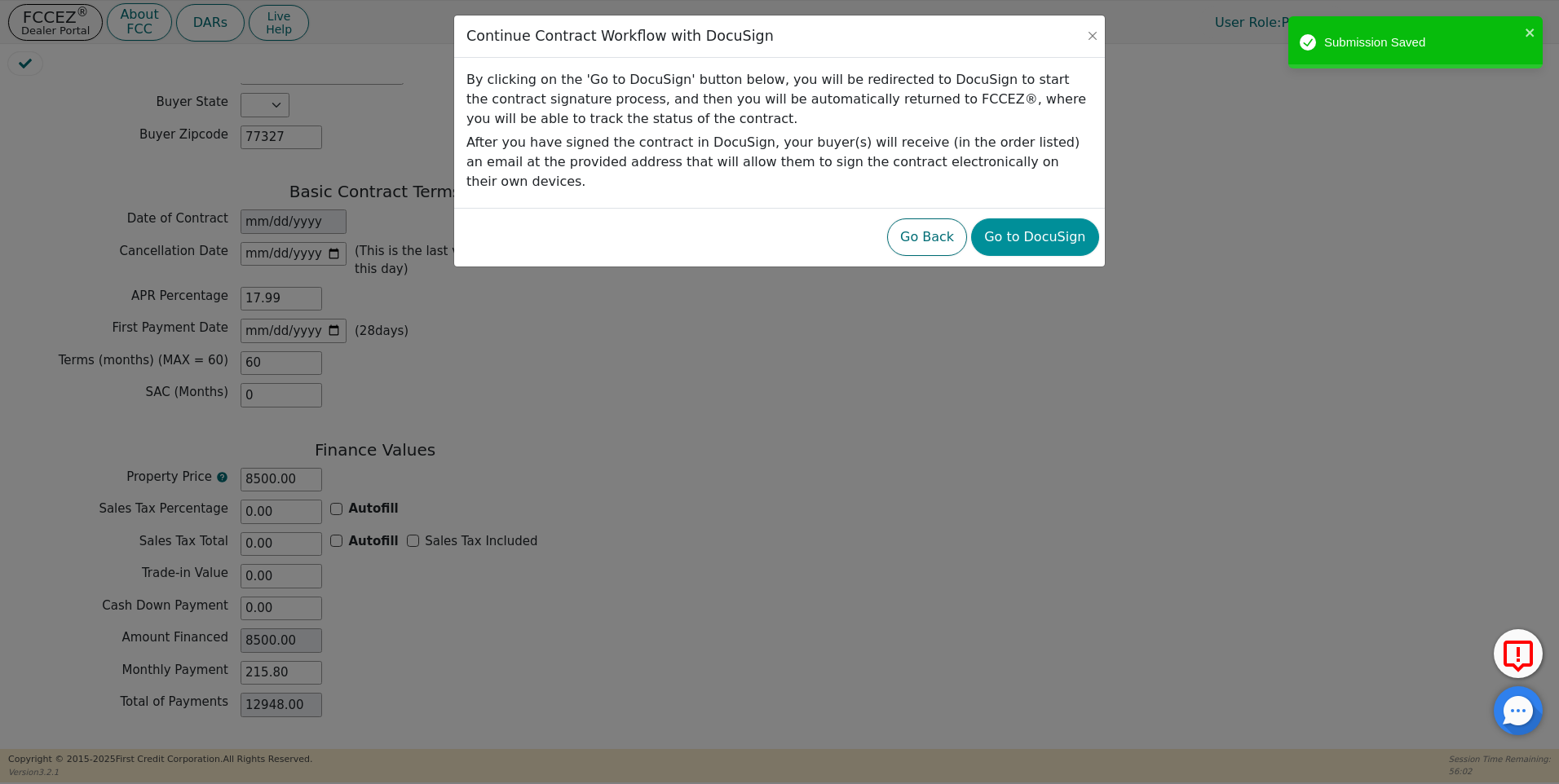
click at [1022, 222] on button "Go to DocuSign" at bounding box center [1035, 236] width 127 height 37
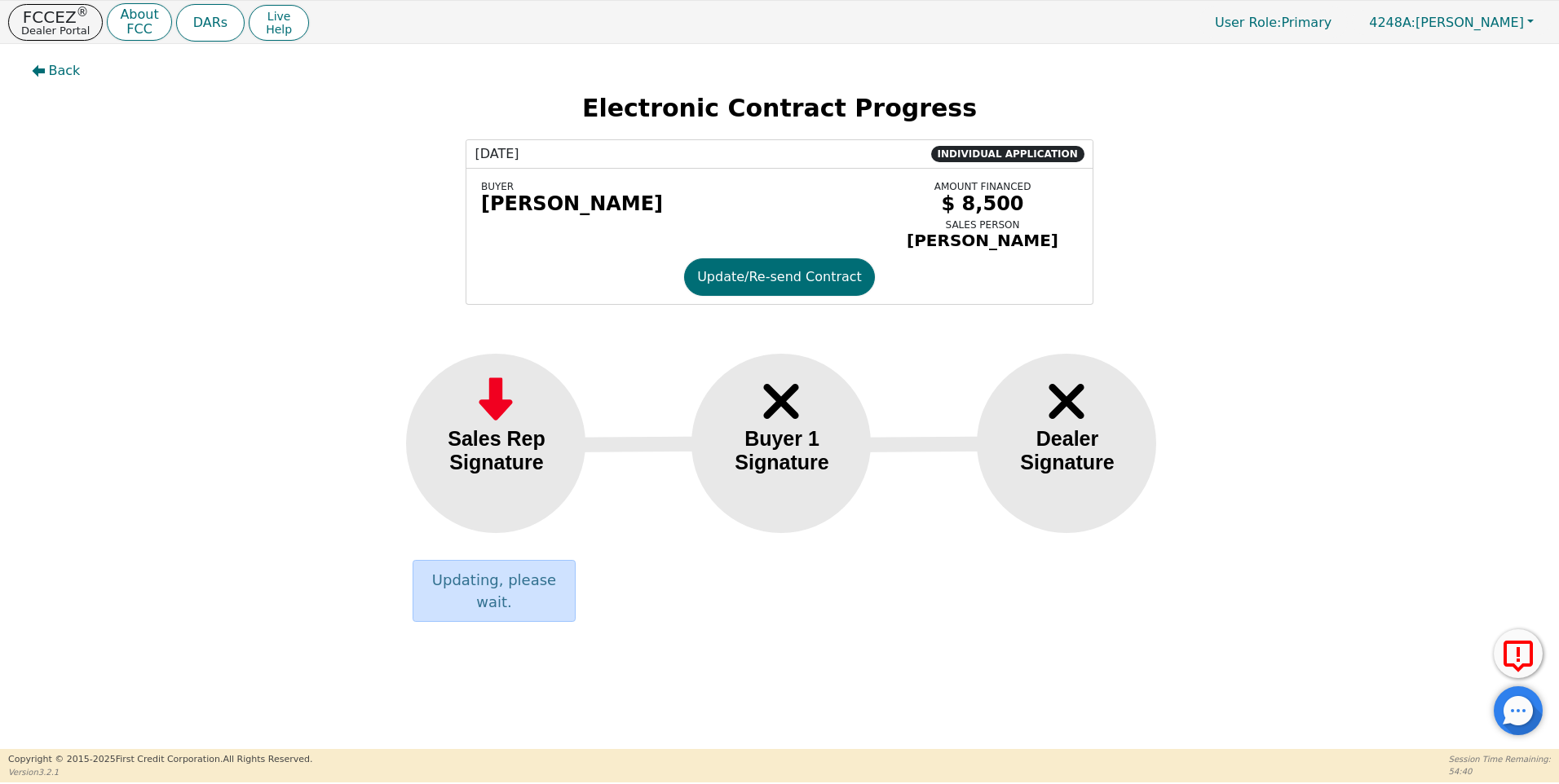
click at [209, 239] on div "[DATE] INDIVIDUAL APPLICATION BUYER [PERSON_NAME] AMOUNT FINANCED $ 8,500 SALES…" at bounding box center [780, 222] width 1534 height 165
click at [437, 36] on div "DARs Live Help User Role : Primary 4248A: [PERSON_NAME][GEOGRAPHIC_DATA]" at bounding box center [863, 22] width 1375 height 40
